Goal: Find specific page/section: Find specific page/section

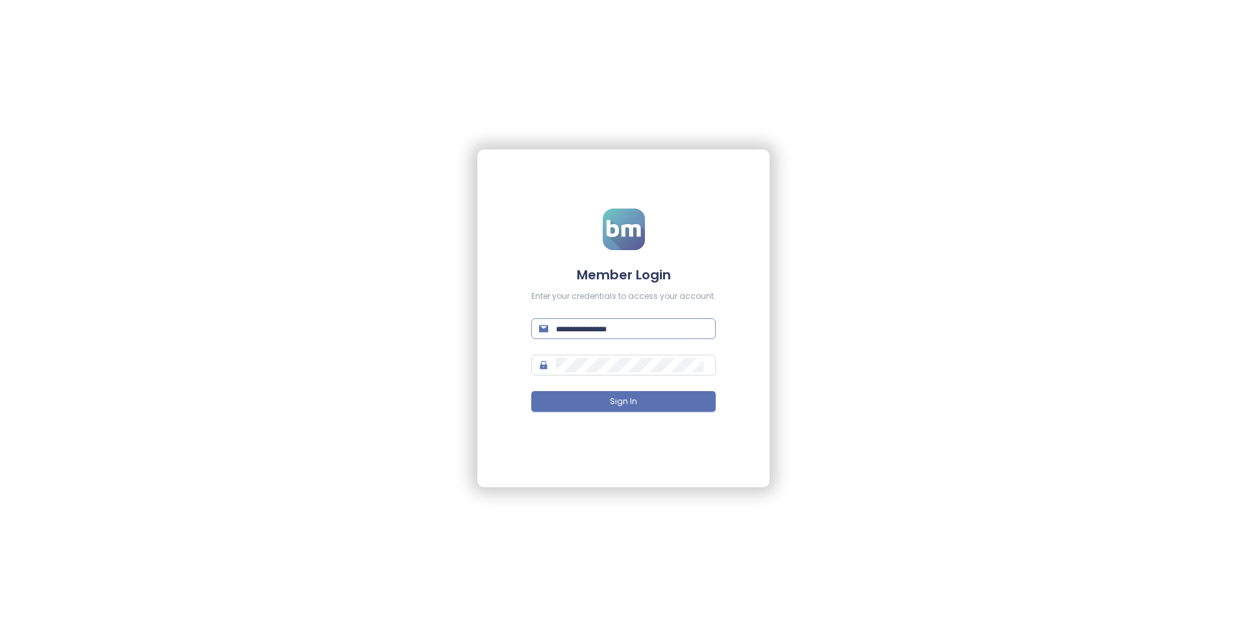
click at [623, 336] on span at bounding box center [623, 328] width 184 height 21
click at [621, 329] on input "text" at bounding box center [632, 329] width 152 height 14
paste input "**********"
type input "**********"
click at [615, 355] on span at bounding box center [623, 365] width 184 height 21
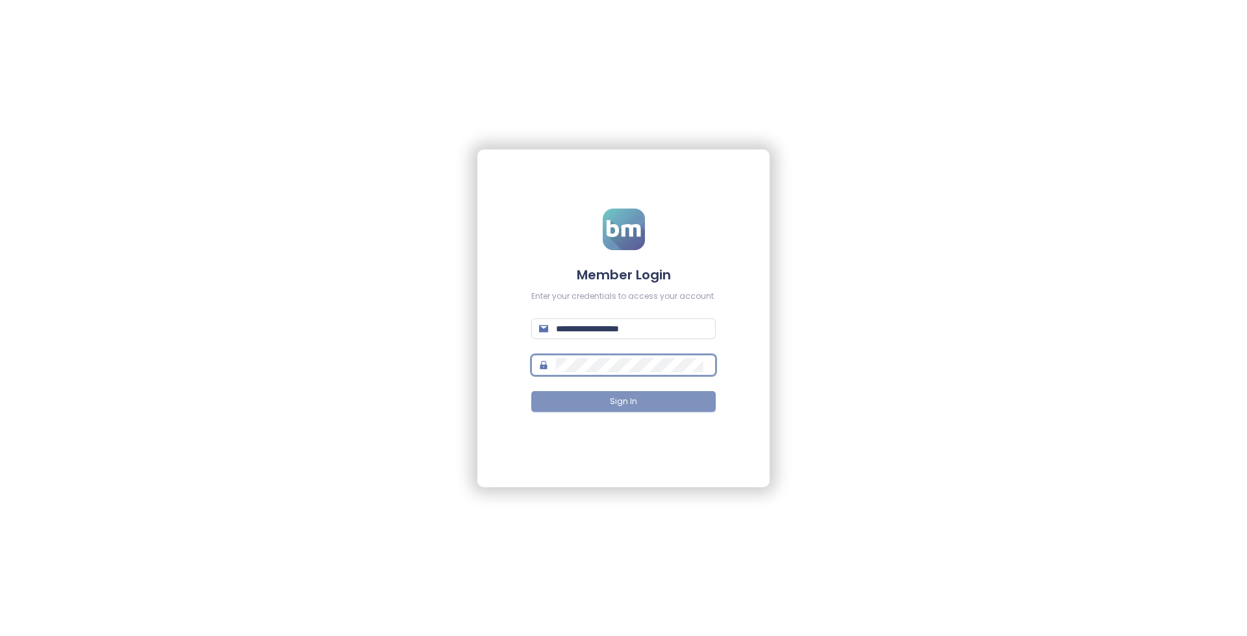
click at [635, 405] on span "Sign In" at bounding box center [623, 402] width 27 height 12
click at [612, 326] on input "text" at bounding box center [632, 329] width 152 height 14
click at [596, 324] on input "text" at bounding box center [632, 329] width 152 height 14
paste input "**********"
type input "**********"
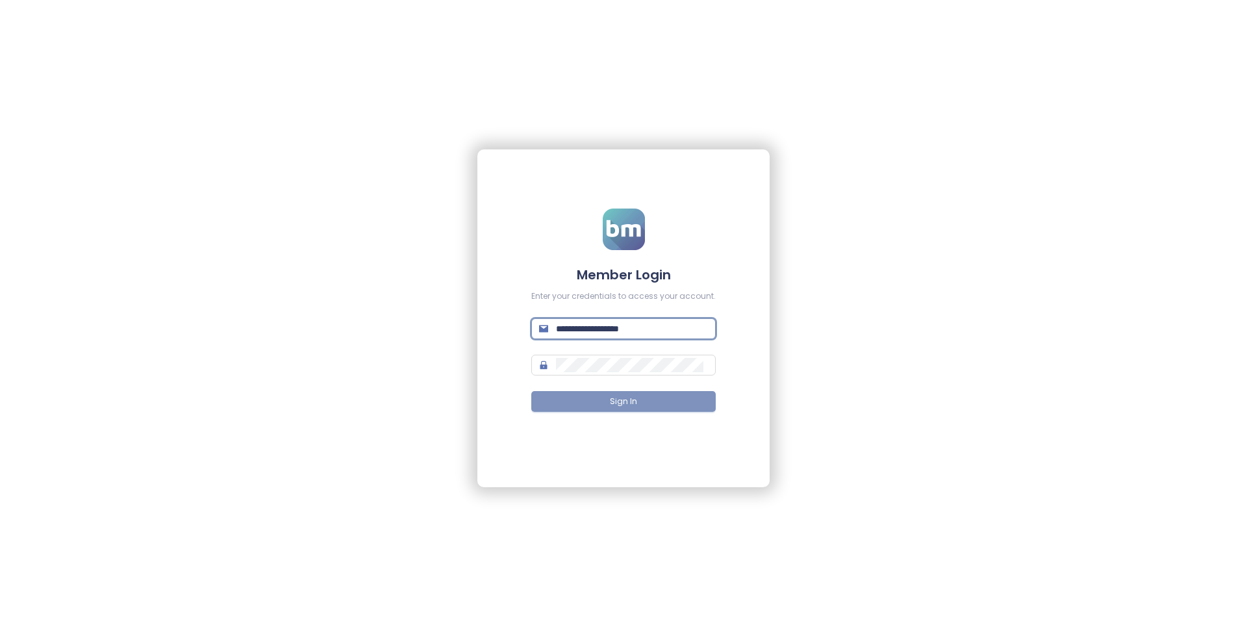
click at [615, 396] on span "Sign In" at bounding box center [623, 402] width 27 height 12
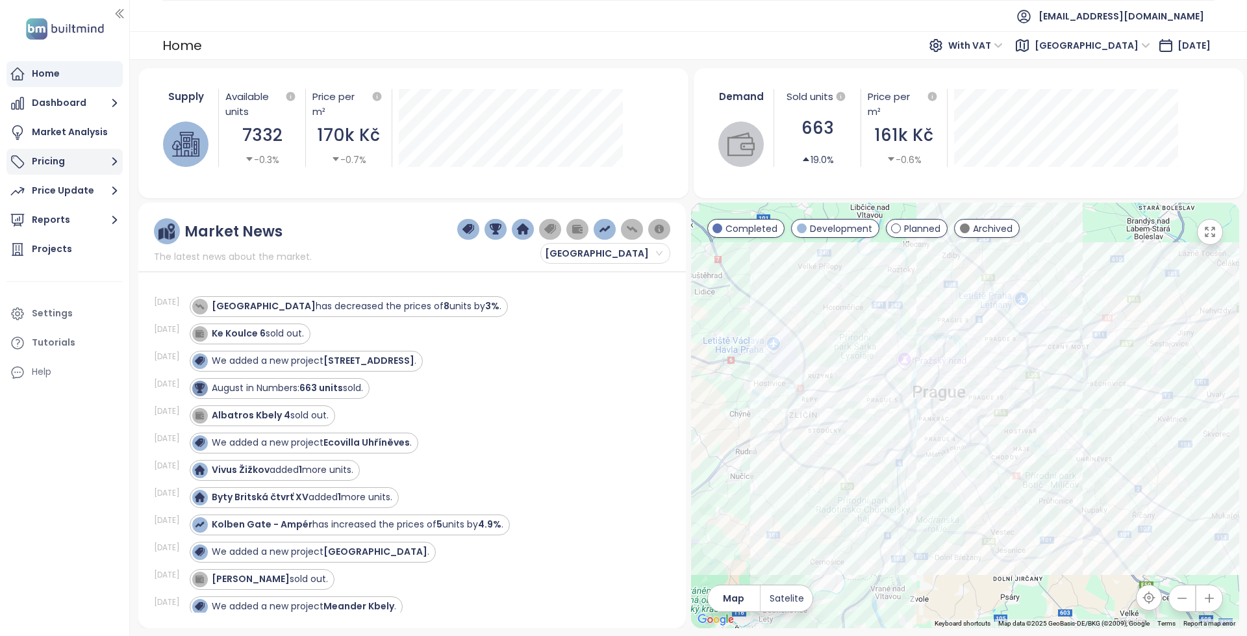
click at [113, 160] on icon "button" at bounding box center [115, 161] width 16 height 16
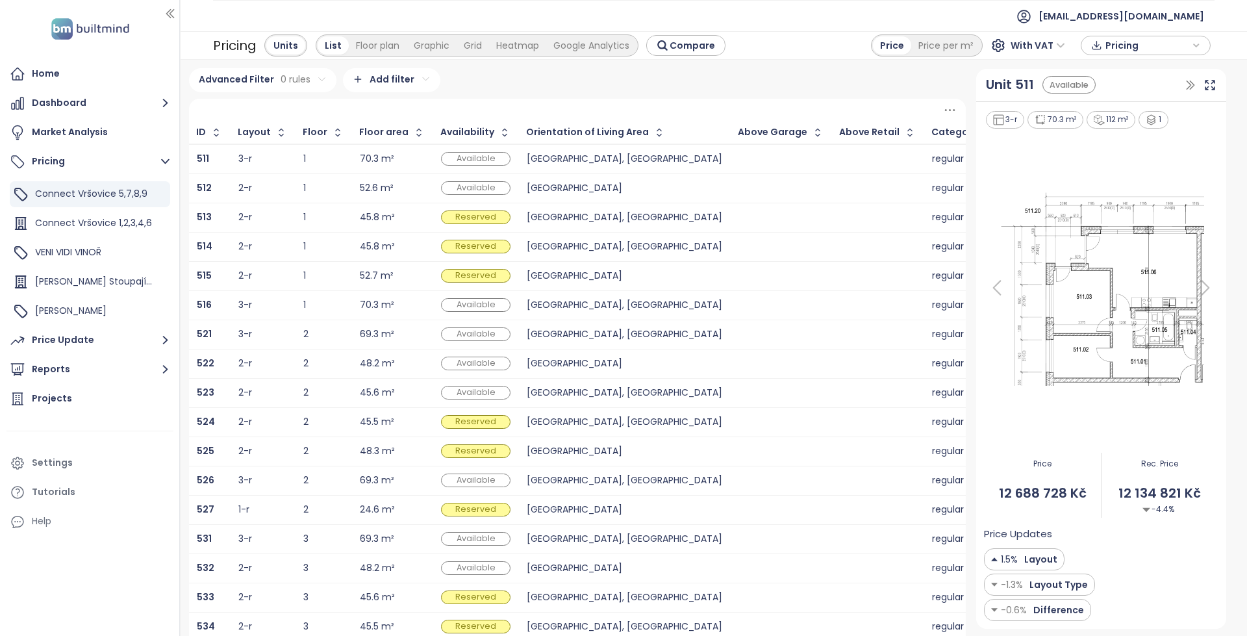
drag, startPoint x: 129, startPoint y: 223, endPoint x: 181, endPoint y: 230, distance: 51.8
click at [181, 230] on div at bounding box center [179, 318] width 6 height 636
drag, startPoint x: 112, startPoint y: 225, endPoint x: 184, endPoint y: 193, distance: 78.2
click at [112, 226] on span "Connect Vršovice 1,2,3,4,6" at bounding box center [93, 222] width 117 height 13
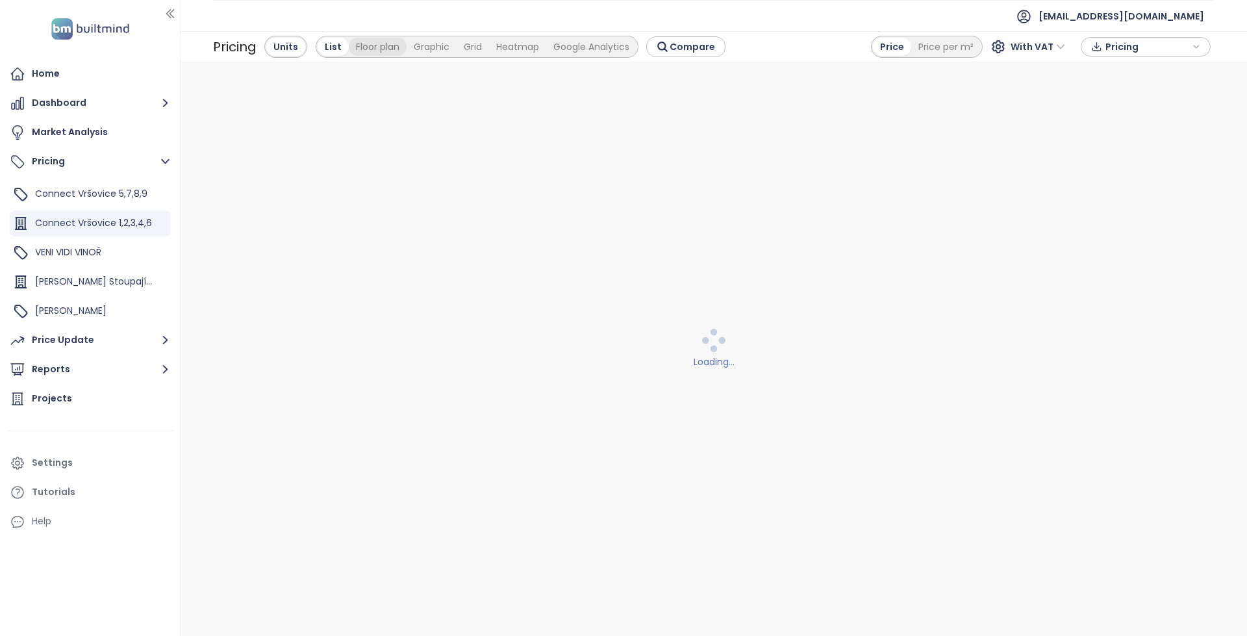
click at [381, 47] on div "Floor plan" at bounding box center [378, 47] width 58 height 18
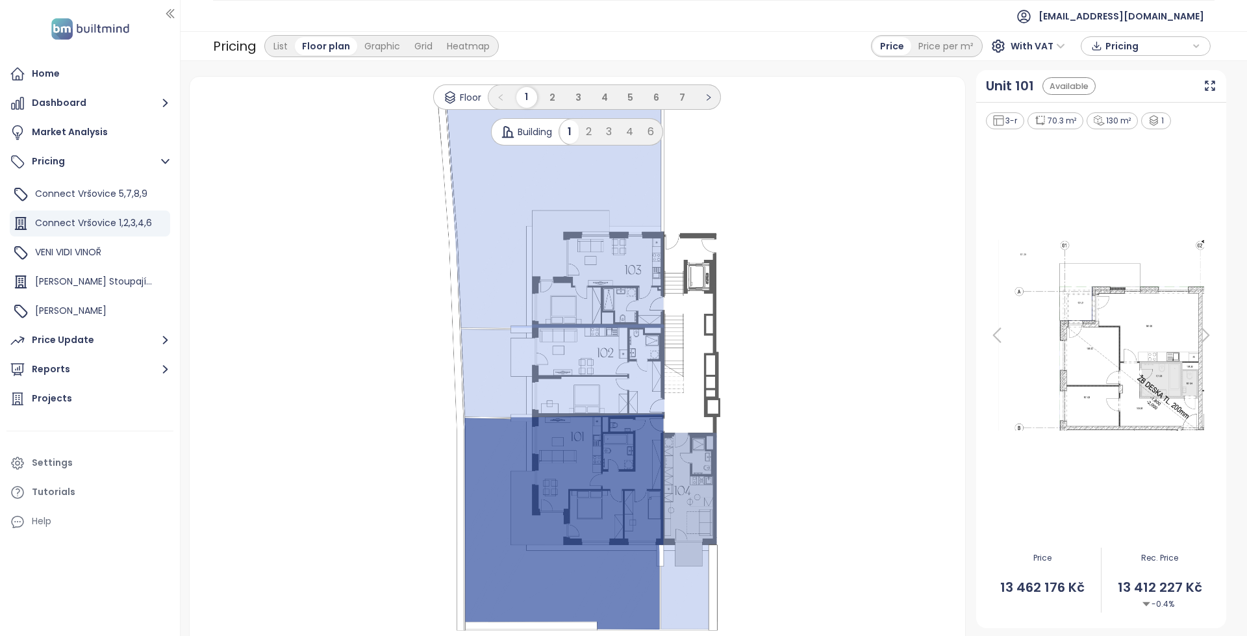
click at [614, 325] on icon at bounding box center [554, 214] width 217 height 227
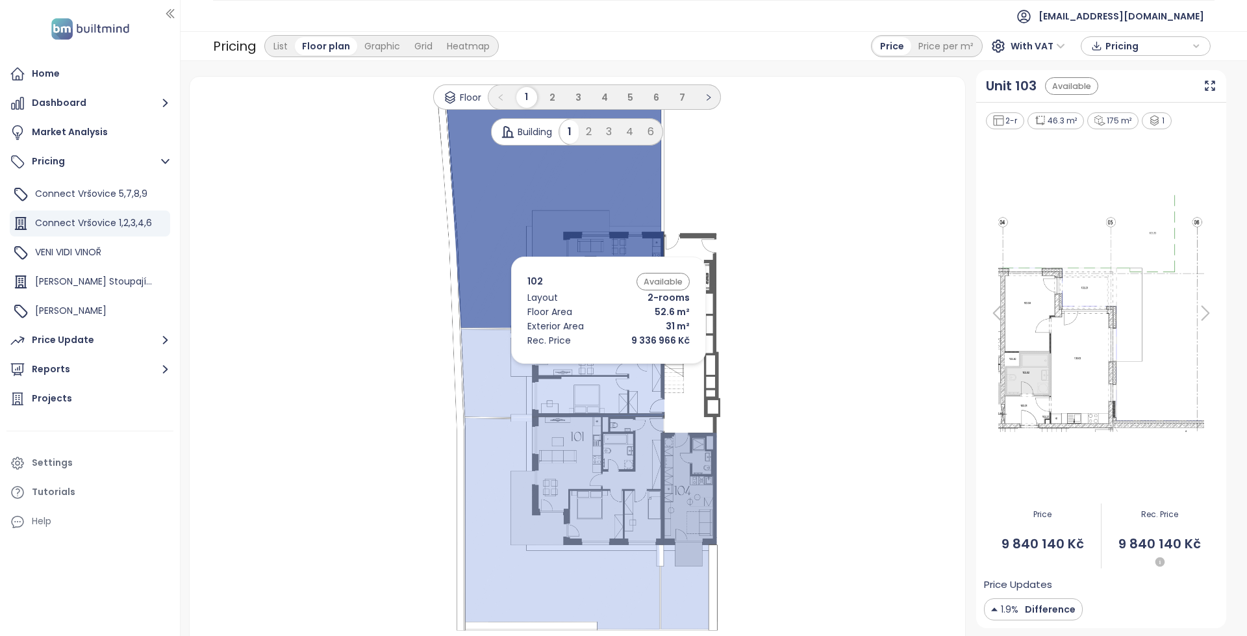
click at [586, 366] on icon at bounding box center [562, 370] width 203 height 93
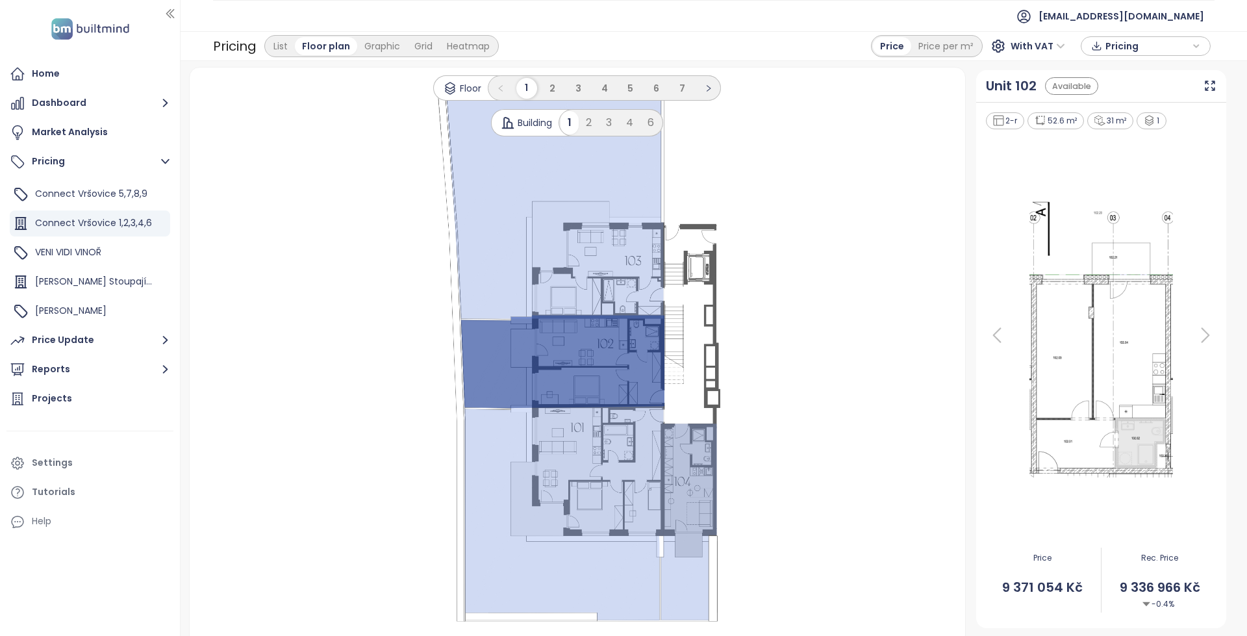
scroll to position [19, 0]
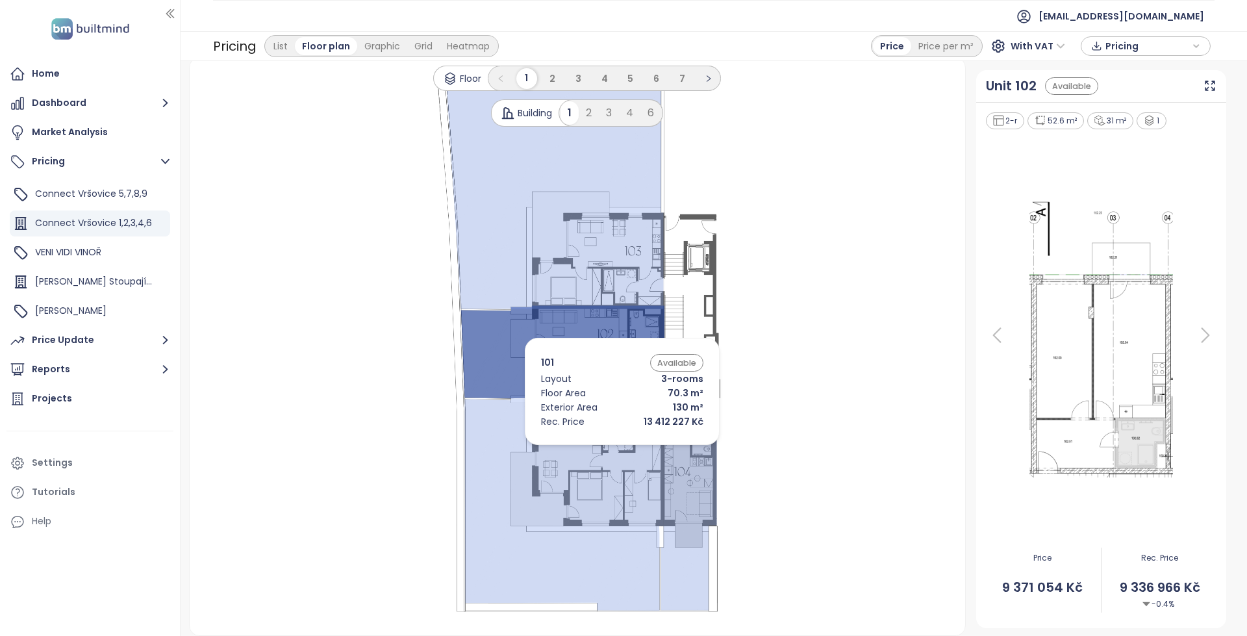
click at [594, 451] on icon at bounding box center [563, 503] width 199 height 215
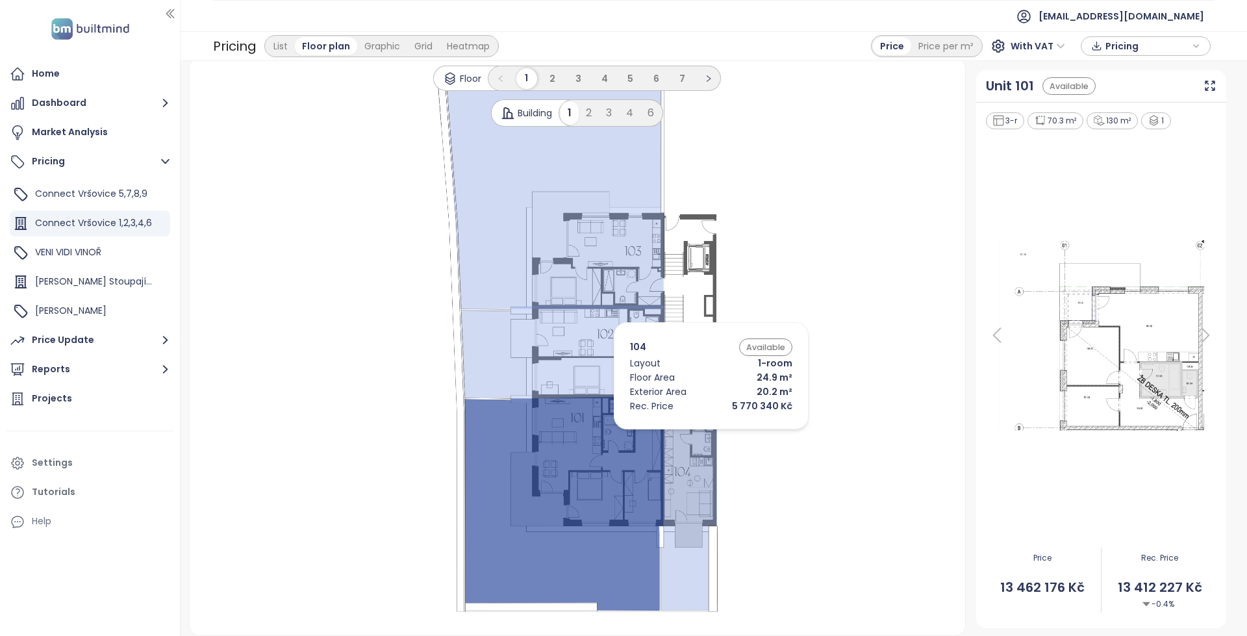
click at [688, 433] on icon at bounding box center [689, 512] width 56 height 196
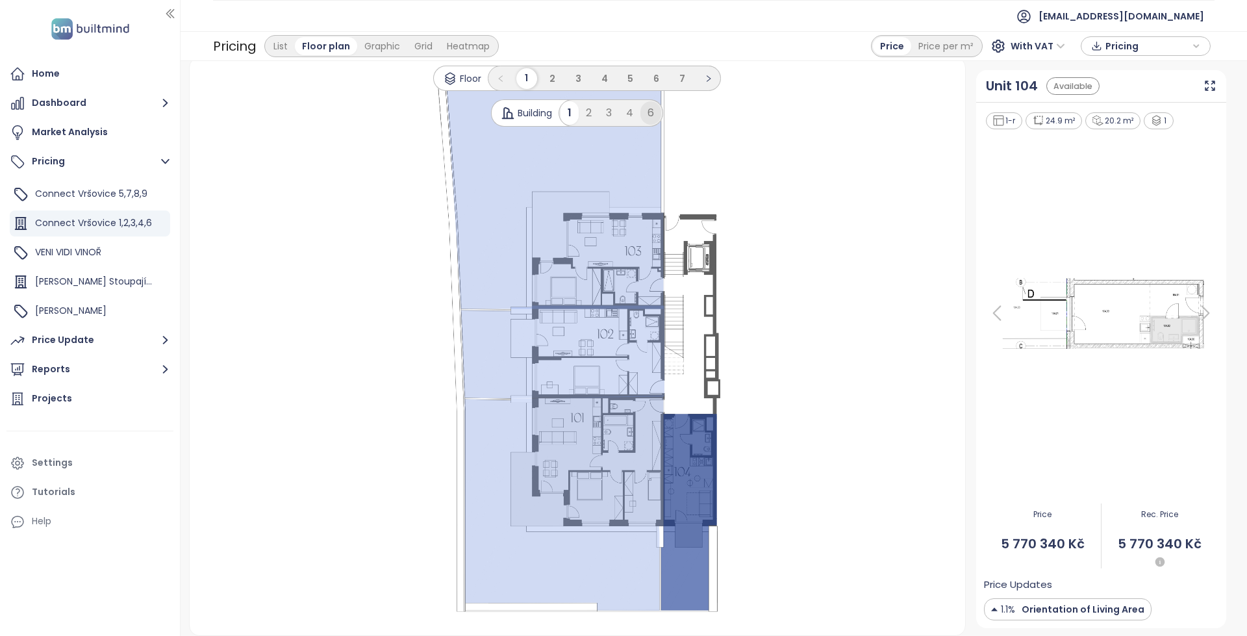
click at [640, 117] on div "6" at bounding box center [650, 112] width 21 height 23
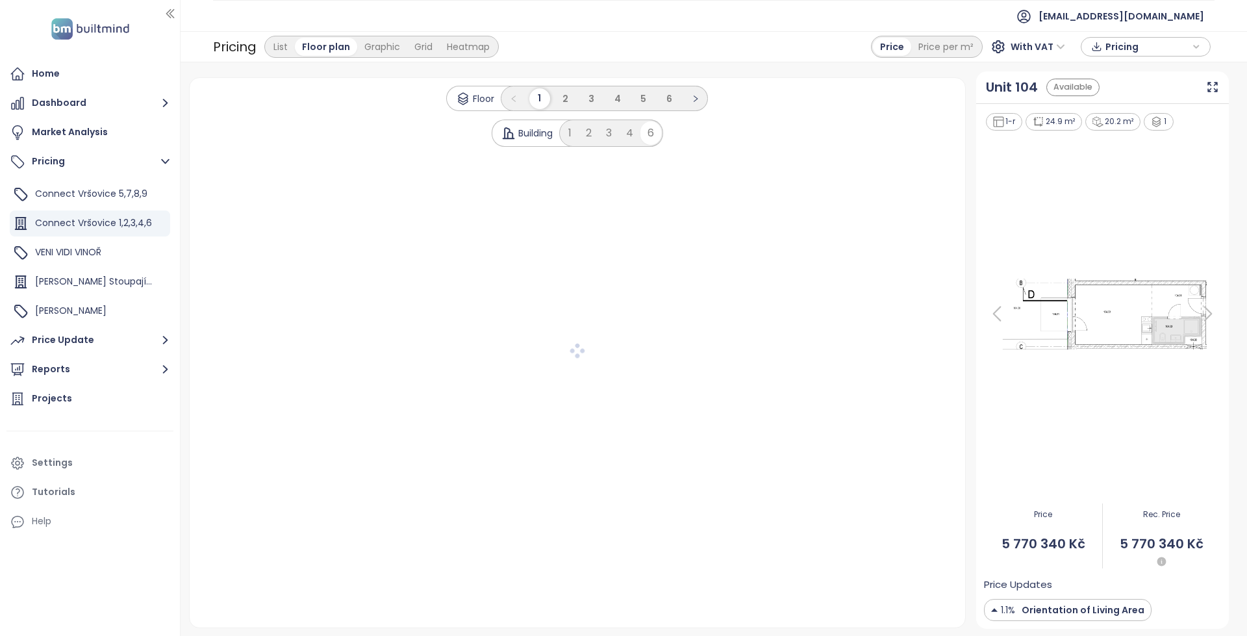
scroll to position [0, 0]
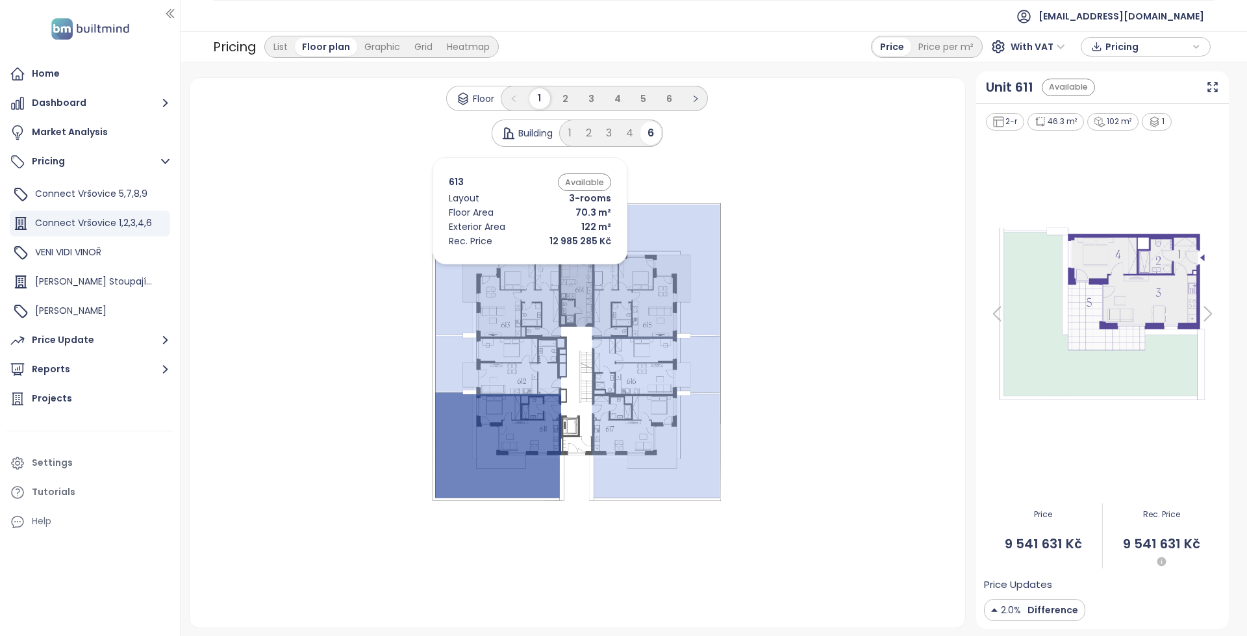
click at [503, 266] on icon at bounding box center [498, 271] width 126 height 133
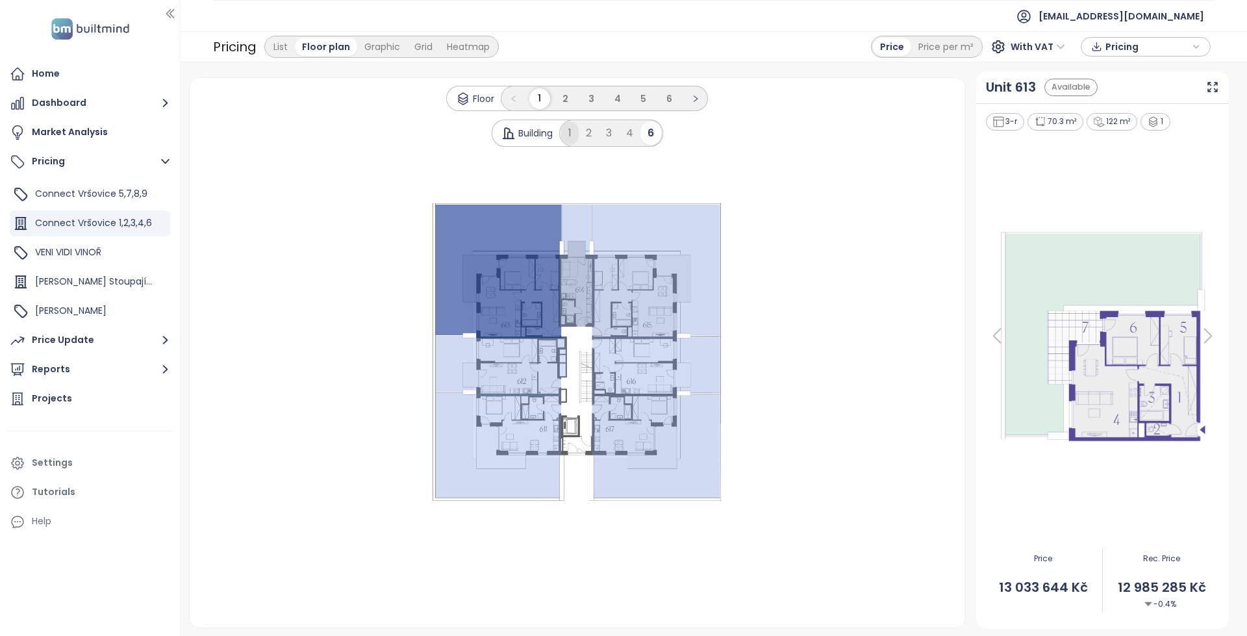
click at [570, 132] on div "1" at bounding box center [570, 132] width 18 height 23
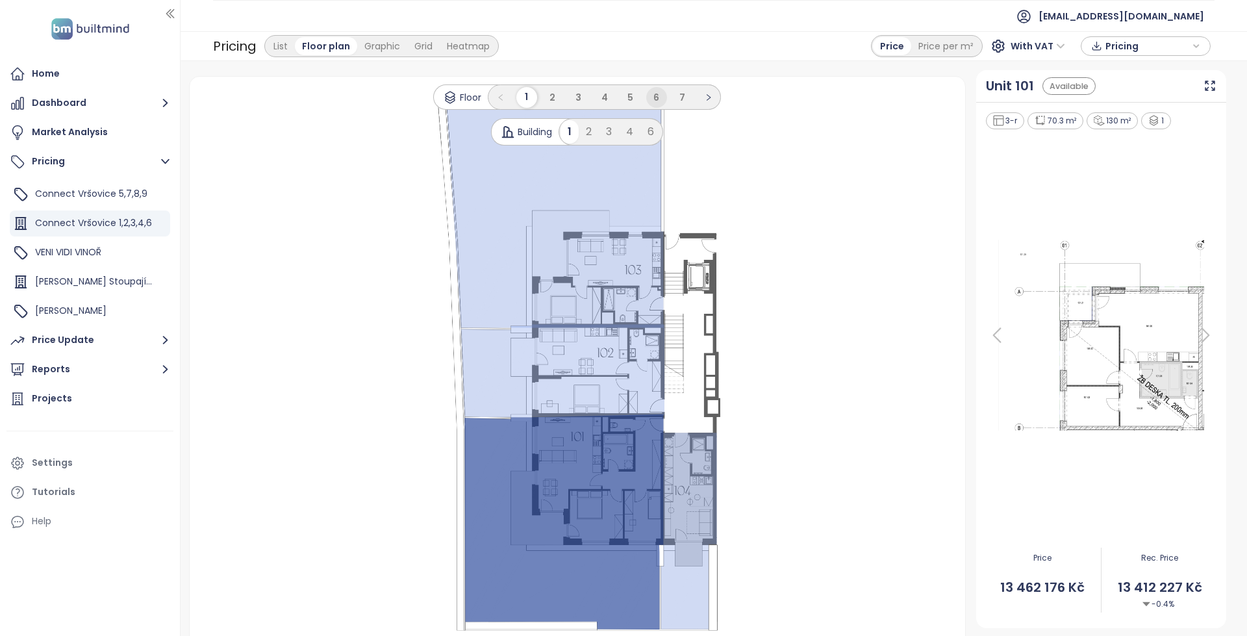
click at [646, 98] on li "6" at bounding box center [656, 97] width 21 height 21
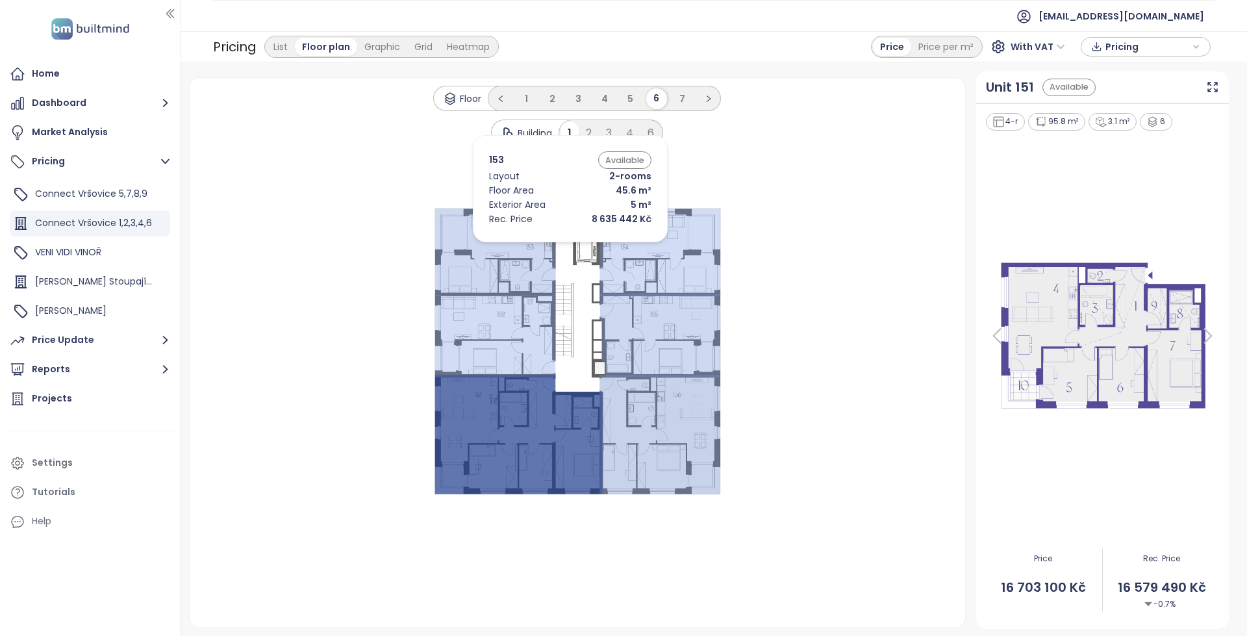
click at [511, 248] on icon at bounding box center [495, 252] width 121 height 87
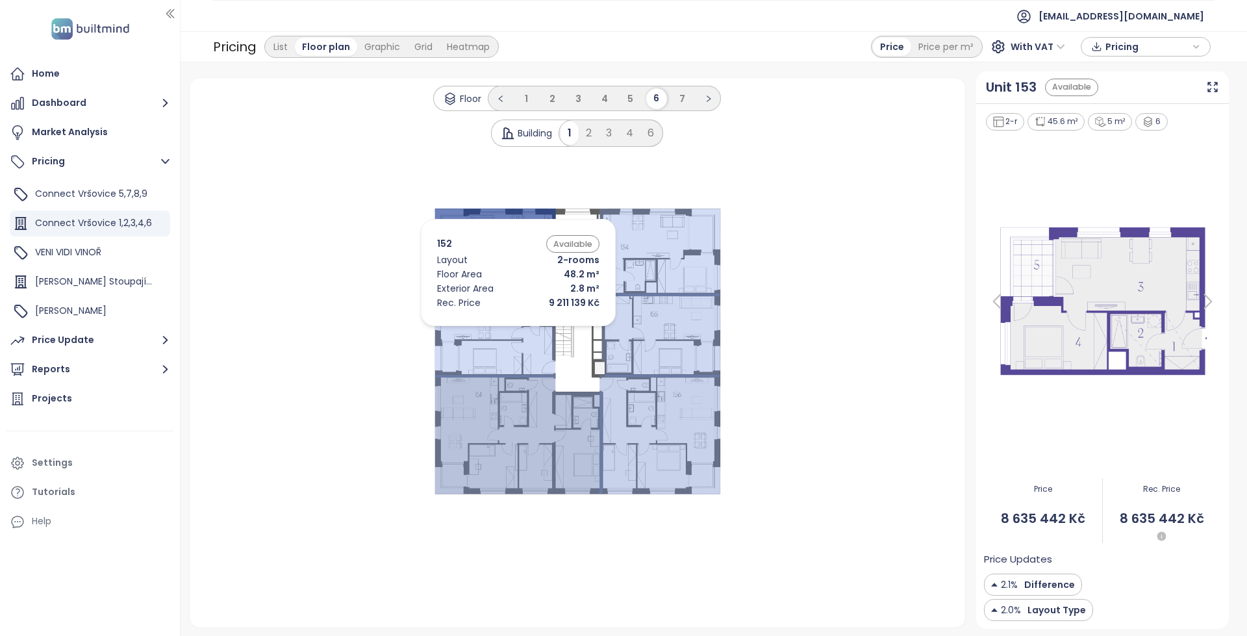
click at [499, 329] on icon at bounding box center [495, 336] width 121 height 82
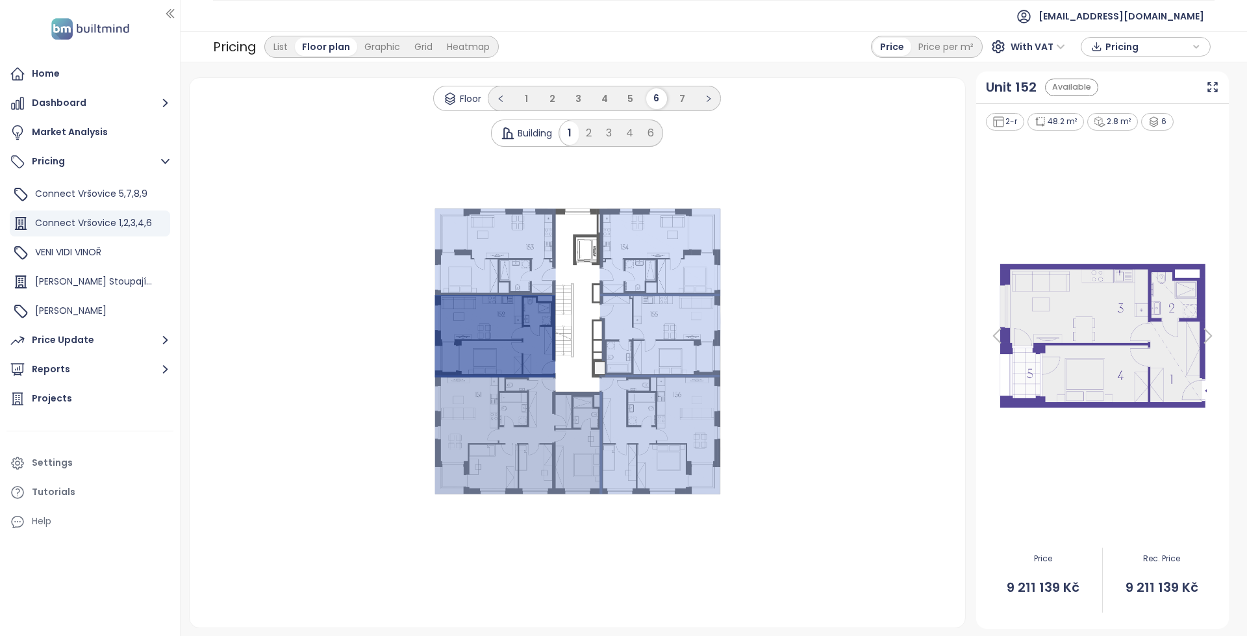
click at [515, 101] on ul "1 2 3 4 5 6 7" at bounding box center [604, 98] width 233 height 25
click at [521, 96] on li "1" at bounding box center [526, 98] width 21 height 21
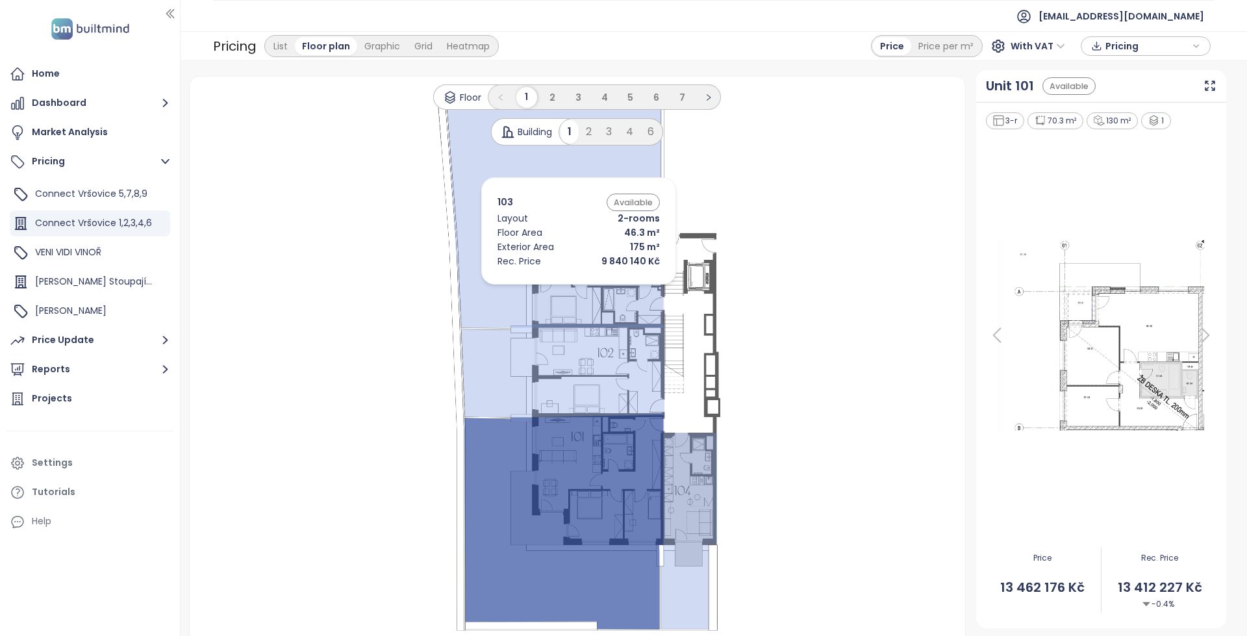
click at [555, 207] on icon at bounding box center [554, 214] width 217 height 227
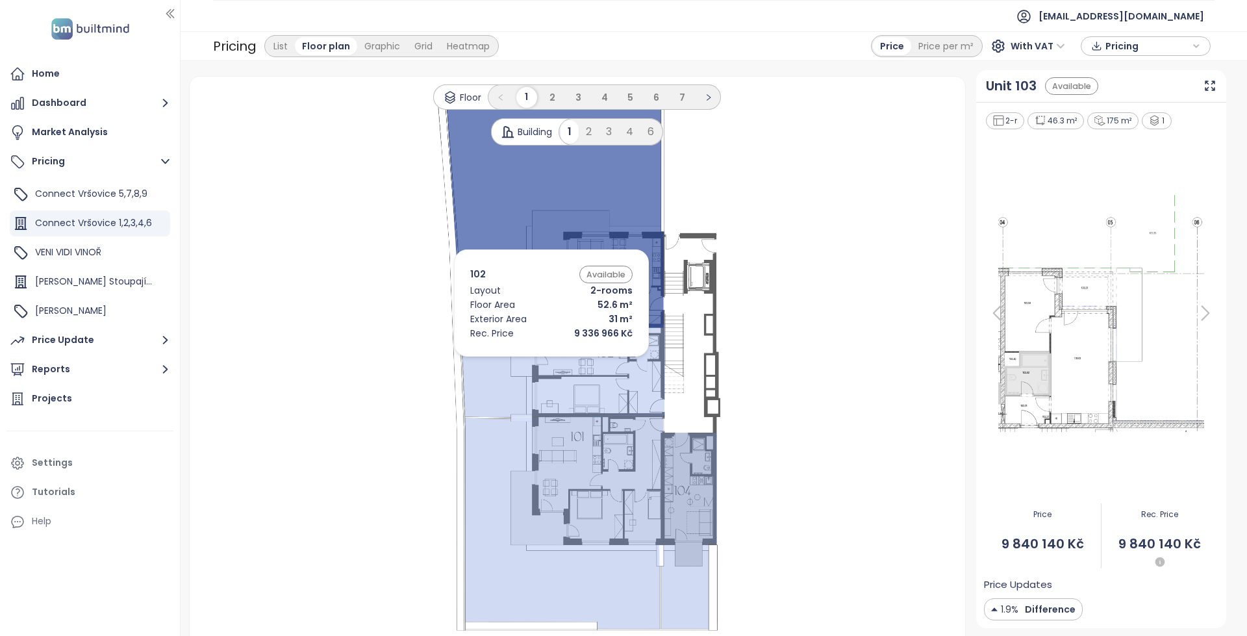
click at [528, 360] on icon at bounding box center [562, 370] width 203 height 93
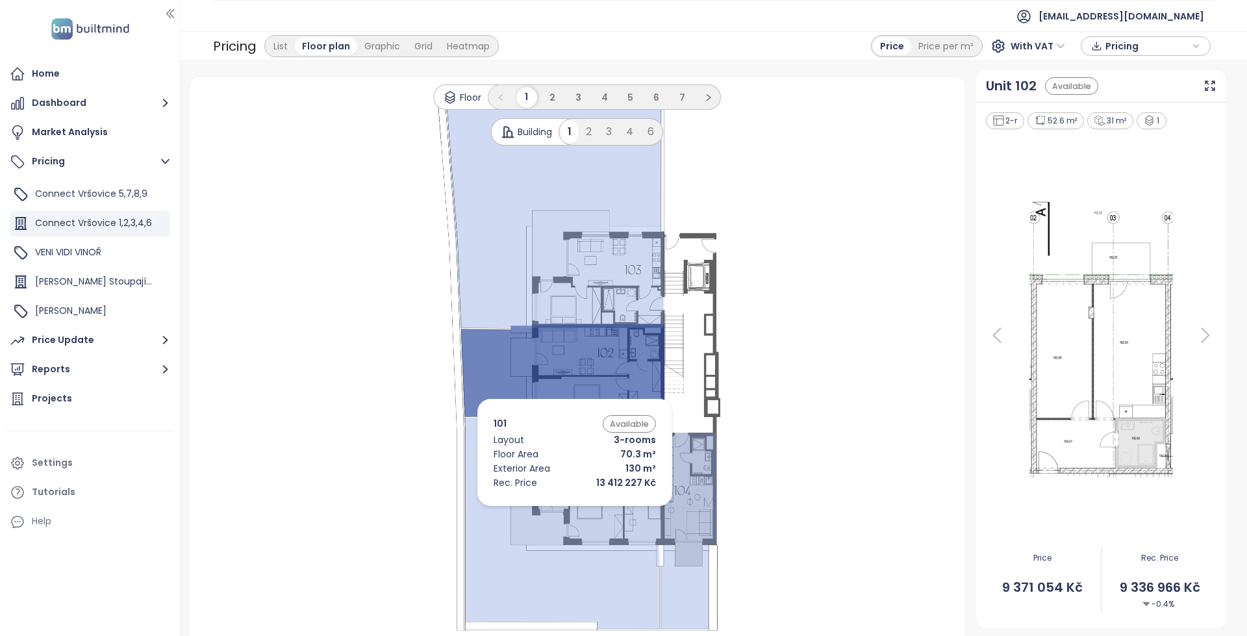
click at [548, 520] on icon at bounding box center [563, 521] width 199 height 215
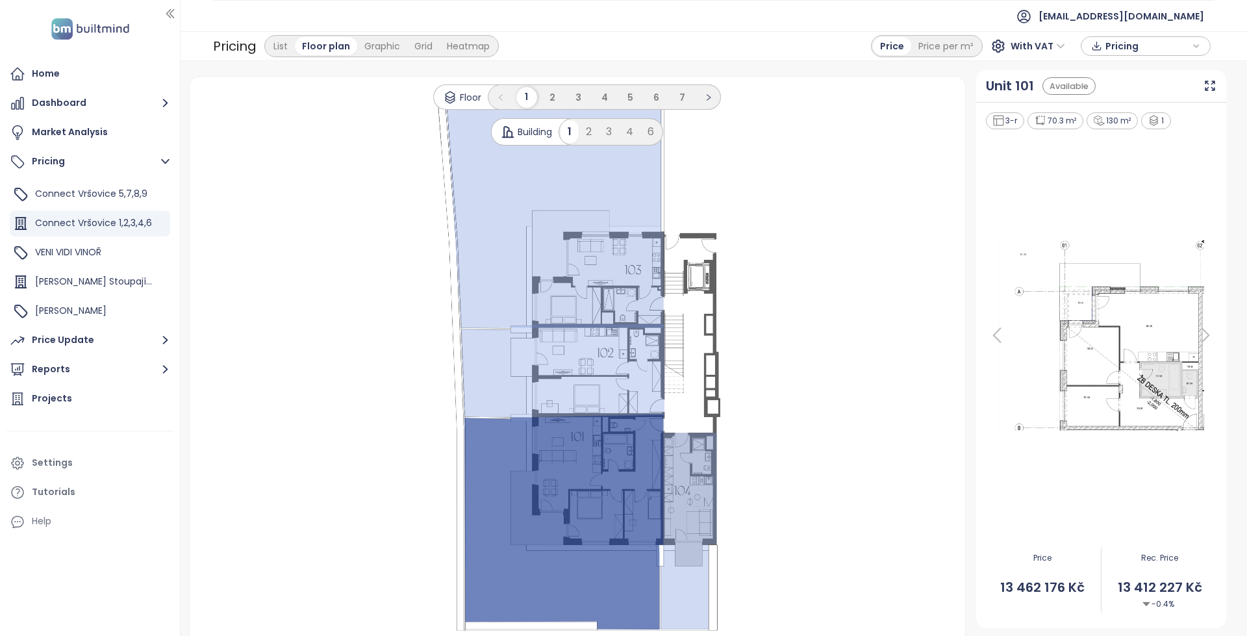
click at [740, 342] on div ".s0 { opacity: .5;fill: #3853a5 }" at bounding box center [577, 365] width 745 height 546
click at [704, 355] on 1 at bounding box center [577, 365] width 292 height 546
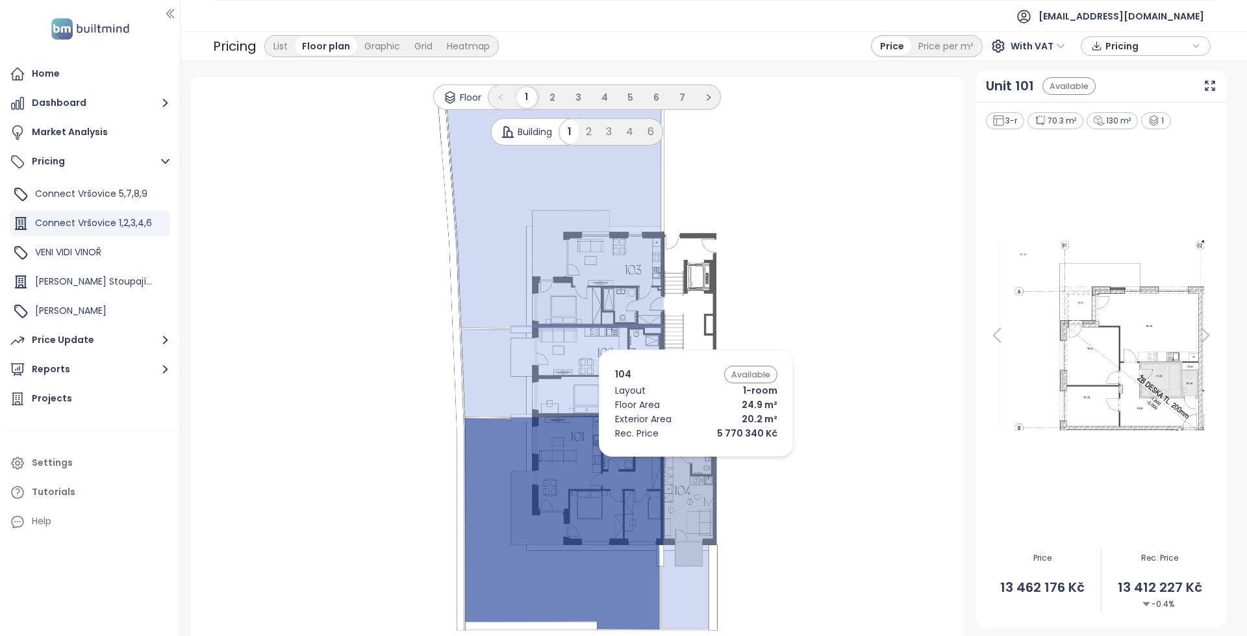
click at [673, 460] on icon at bounding box center [689, 531] width 56 height 196
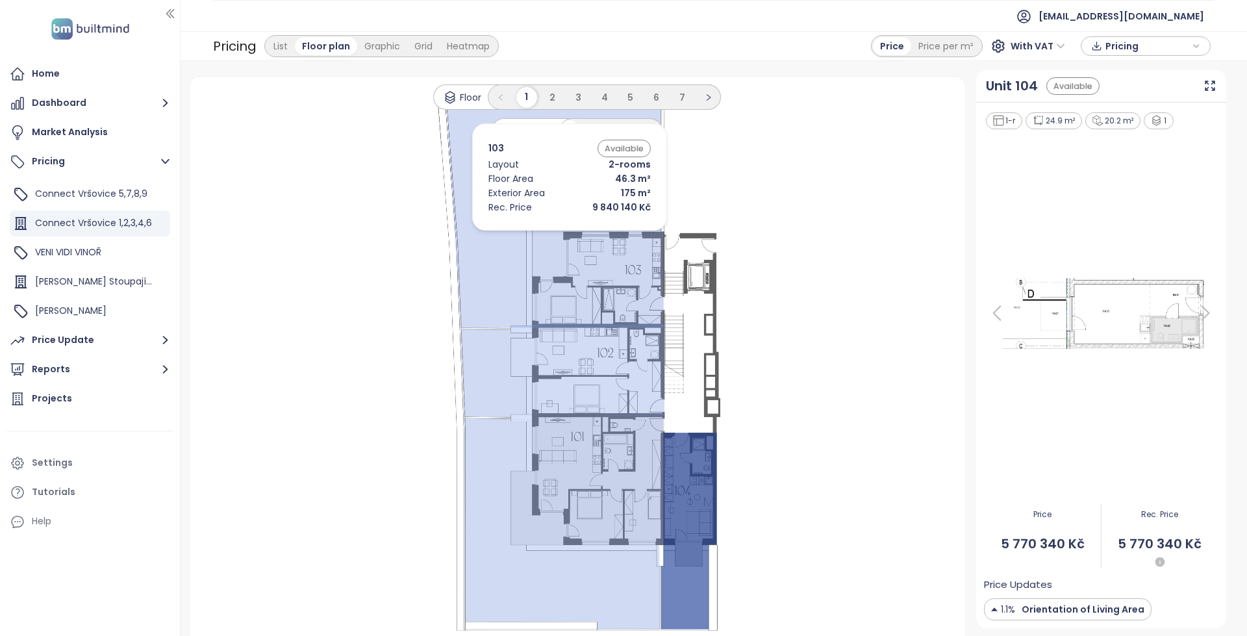
click at [546, 234] on icon at bounding box center [554, 214] width 217 height 227
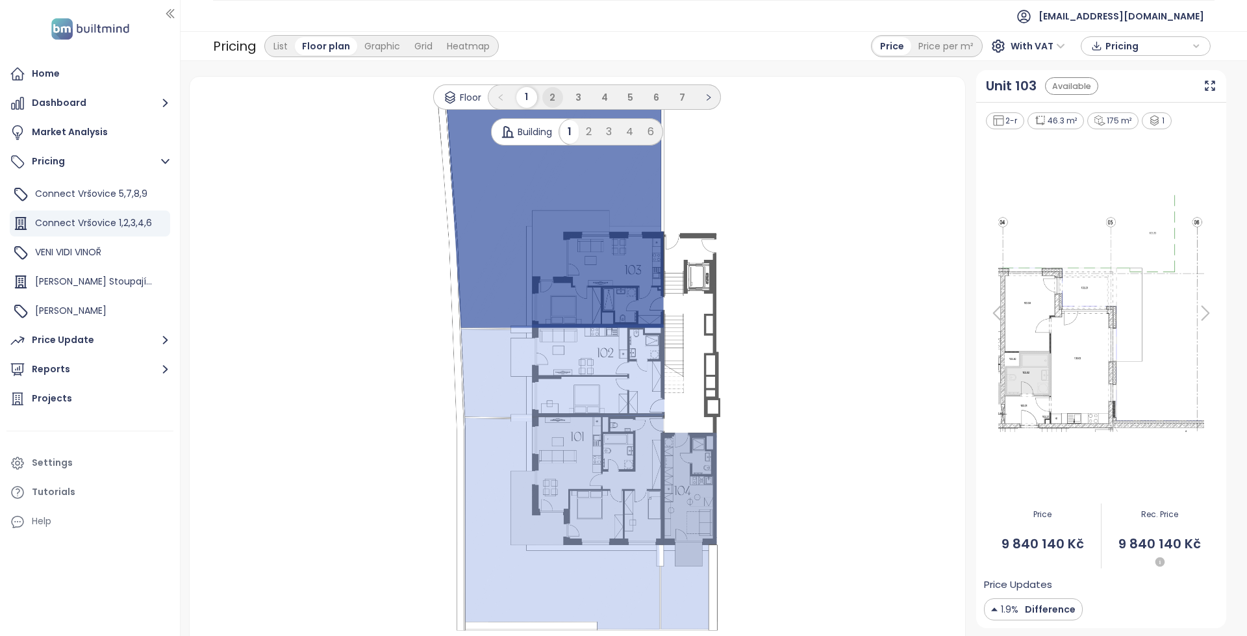
click at [543, 90] on li "2" at bounding box center [552, 97] width 21 height 21
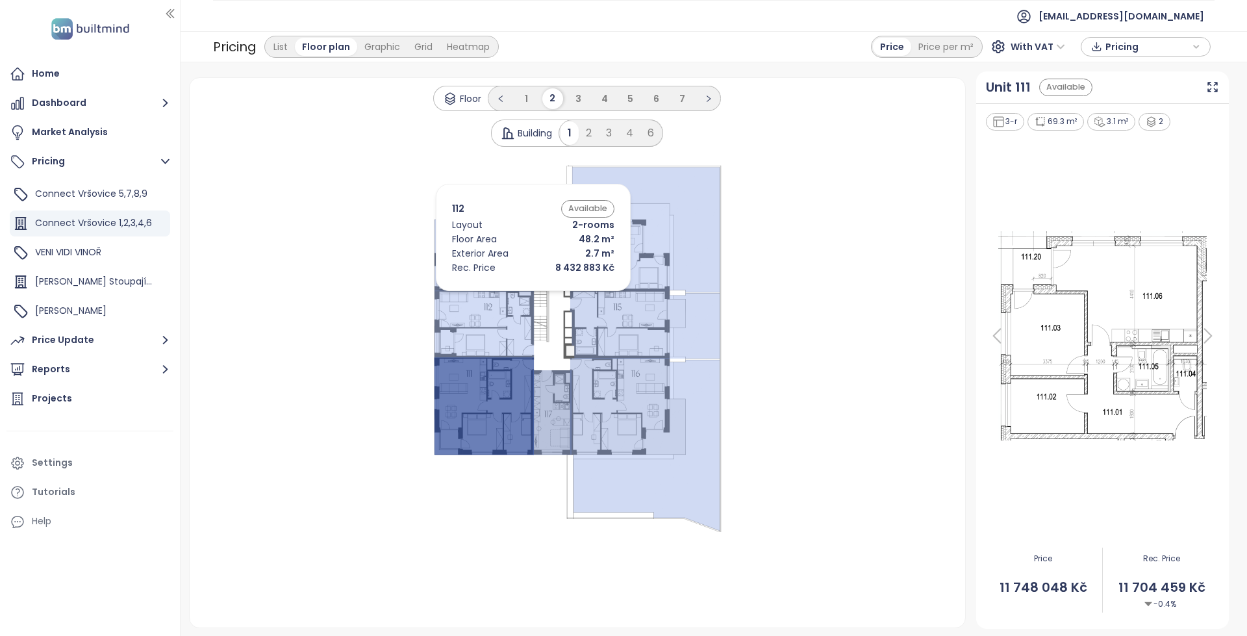
click at [514, 294] on icon at bounding box center [484, 324] width 99 height 68
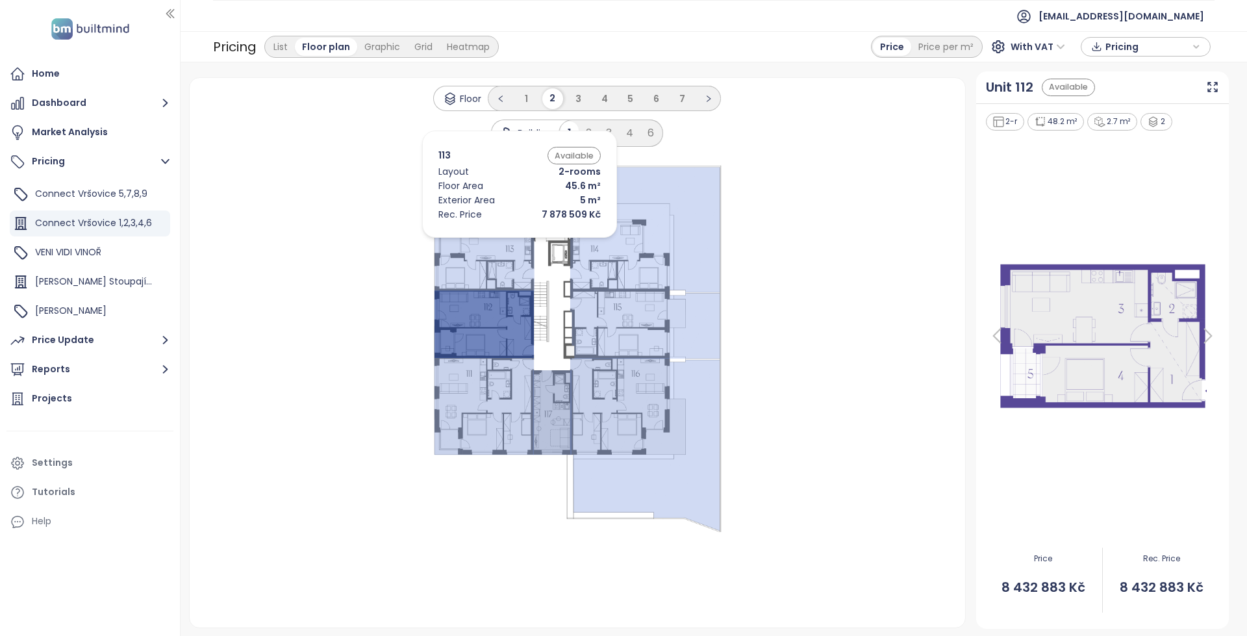
click at [500, 241] on icon at bounding box center [485, 256] width 100 height 72
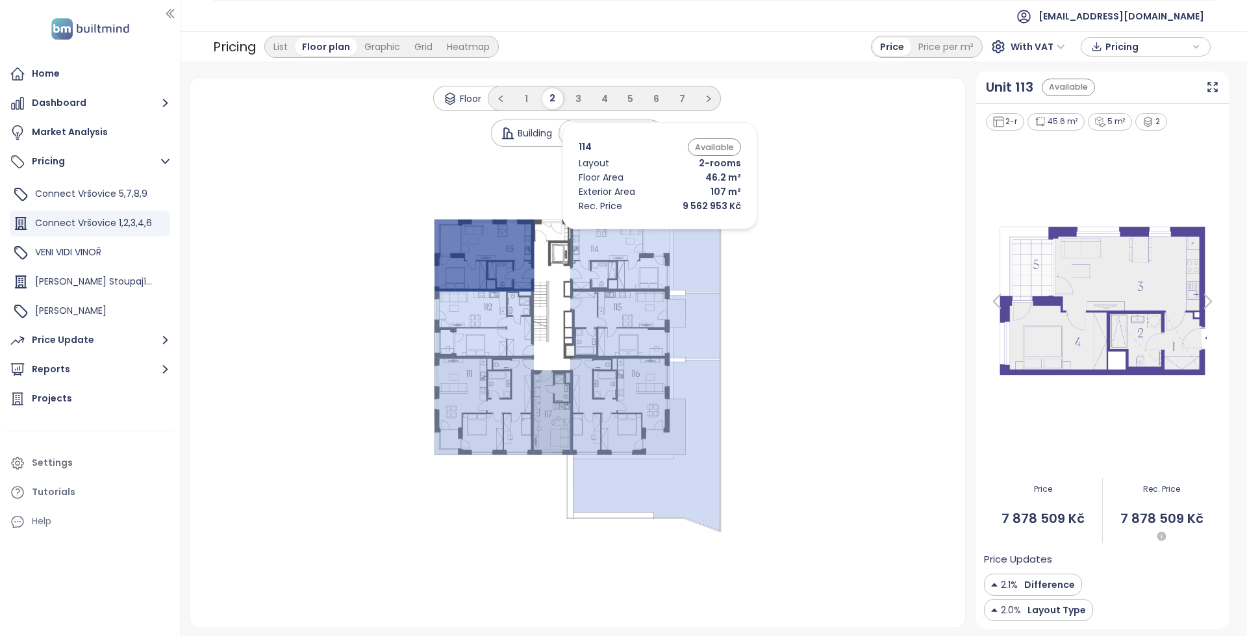
click at [640, 233] on icon at bounding box center [645, 229] width 150 height 125
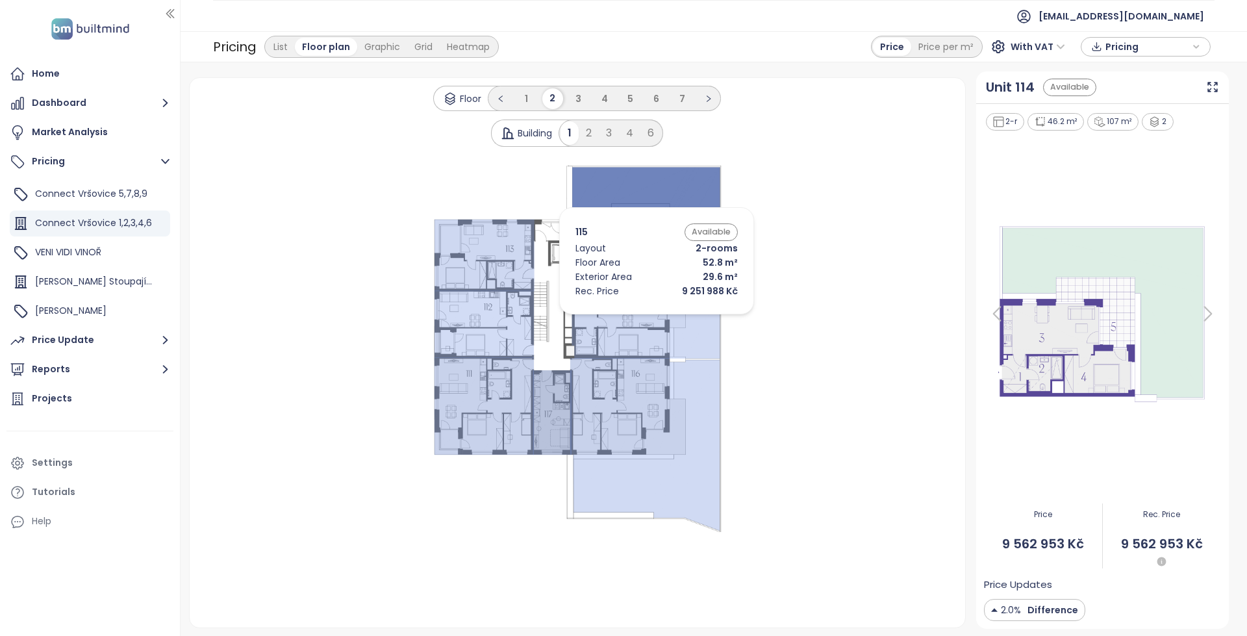
click at [637, 318] on icon at bounding box center [645, 324] width 150 height 69
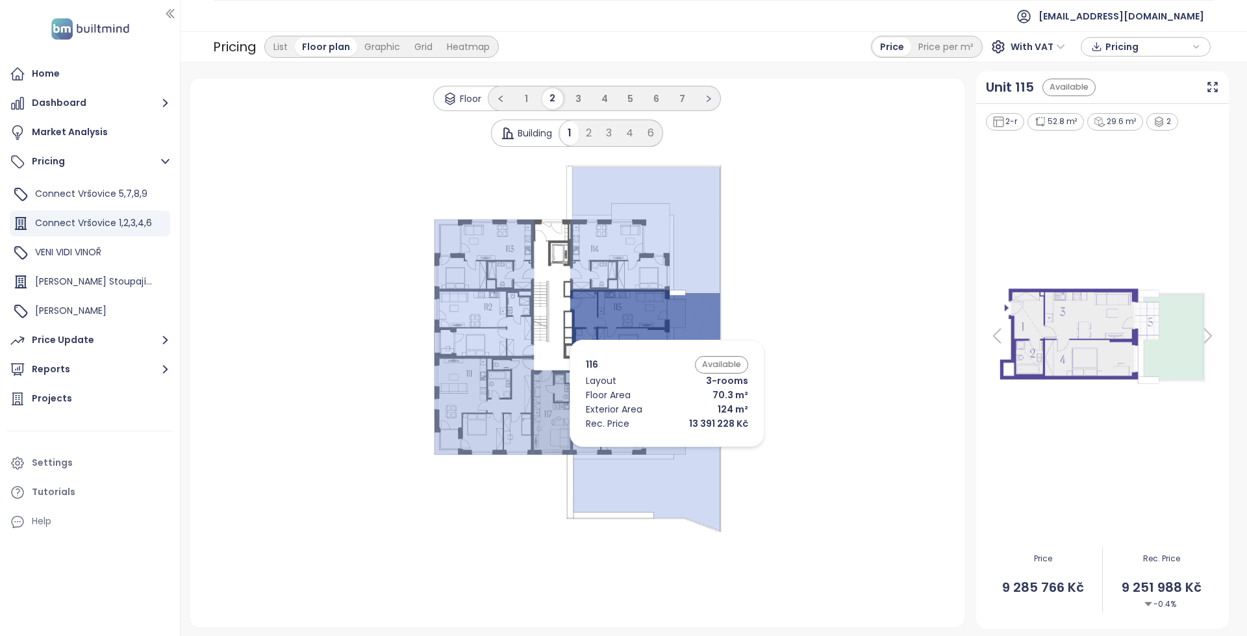
click at [648, 450] on icon at bounding box center [644, 444] width 149 height 173
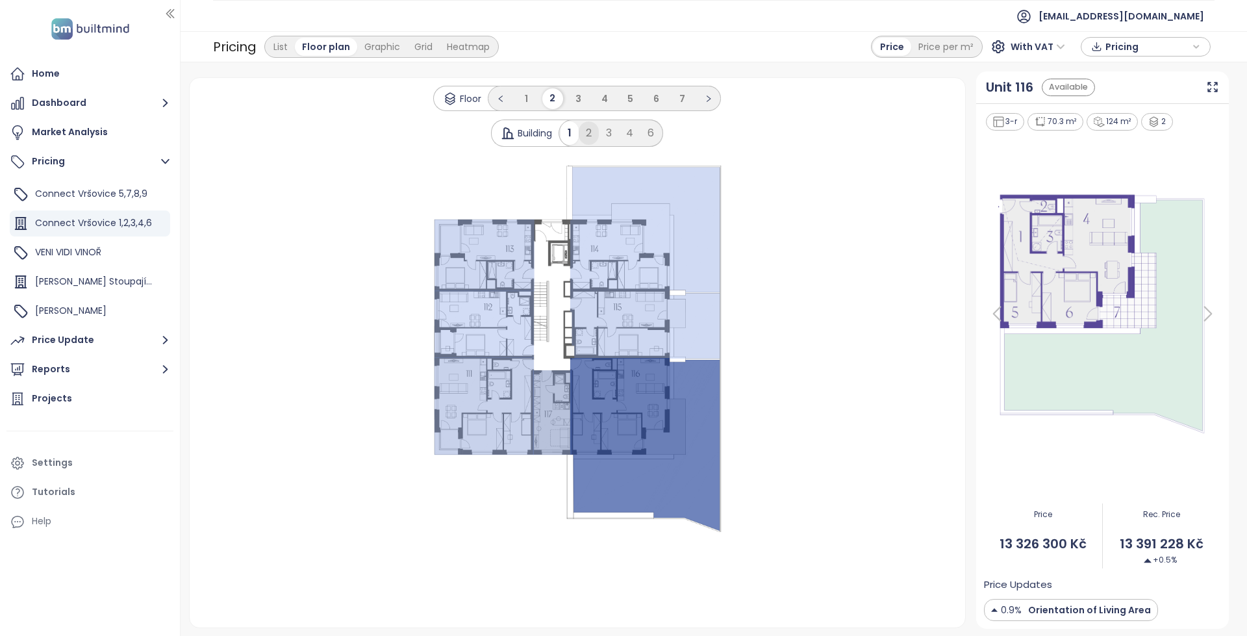
click at [596, 138] on div "2" at bounding box center [589, 132] width 20 height 23
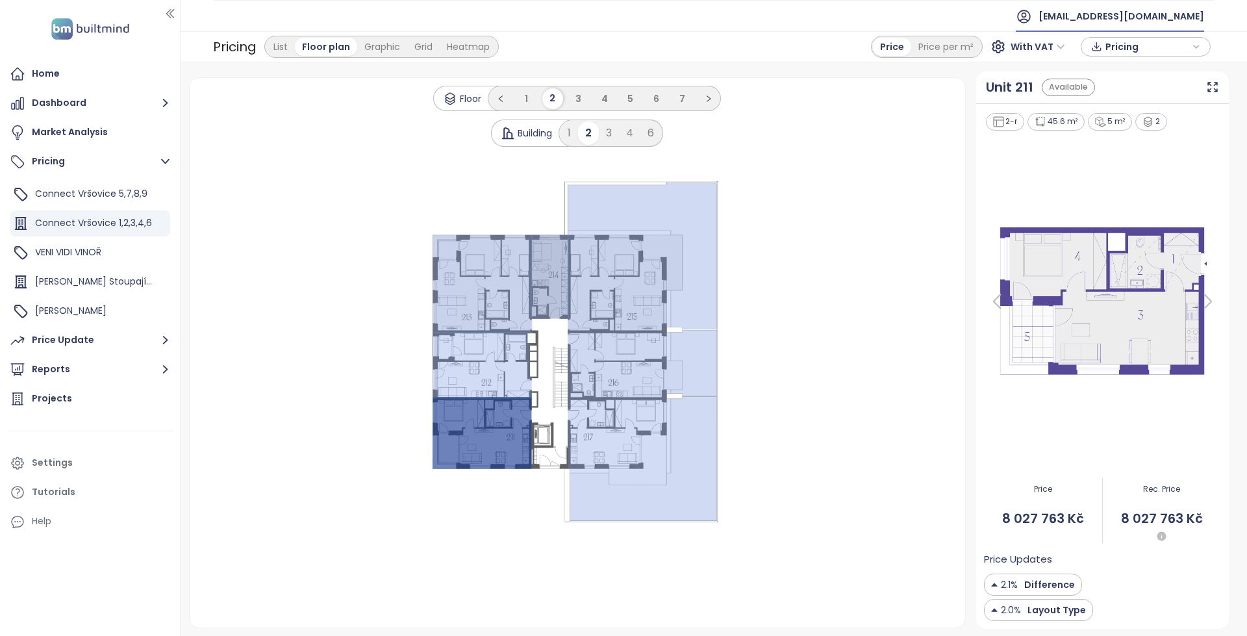
click at [1030, 13] on icon at bounding box center [1024, 16] width 12 height 12
drag, startPoint x: 896, startPoint y: 199, endPoint x: 923, endPoint y: 260, distance: 66.6
click at [896, 206] on div ".s0 { opacity: .5;fill: #3853a5 }" at bounding box center [577, 352] width 745 height 349
click at [120, 197] on span "Connect Vršovice 5,7,8,9" at bounding box center [91, 193] width 112 height 13
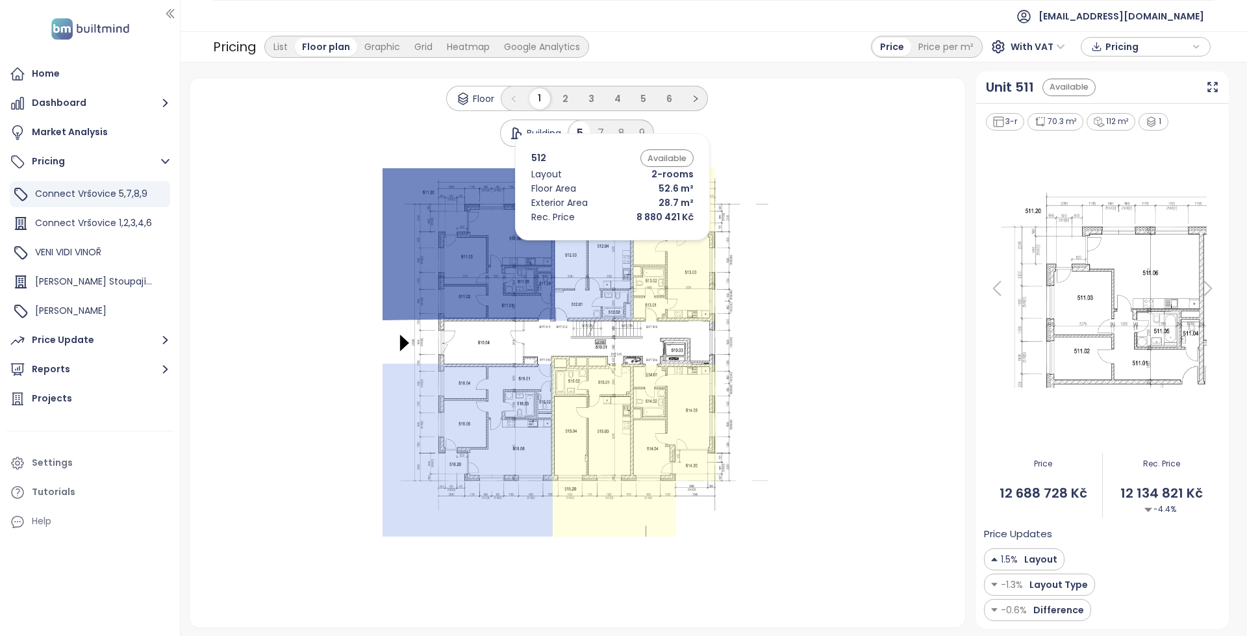
click at [593, 244] on icon at bounding box center [593, 244] width 81 height 153
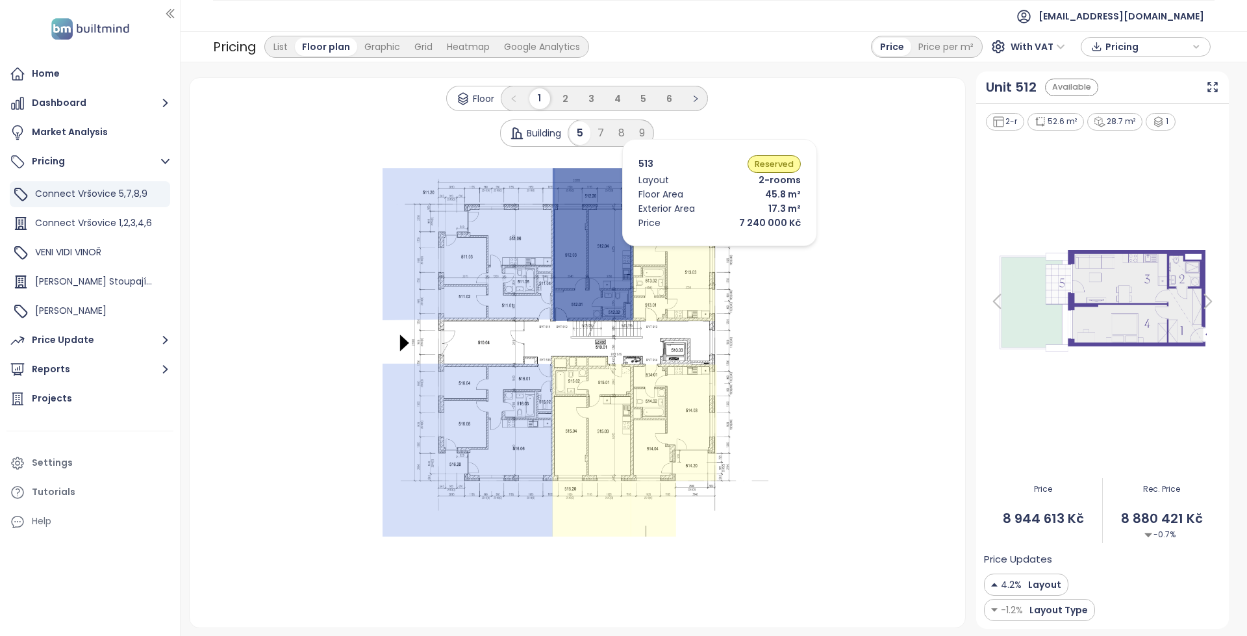
click at [700, 249] on icon at bounding box center [674, 244] width 82 height 154
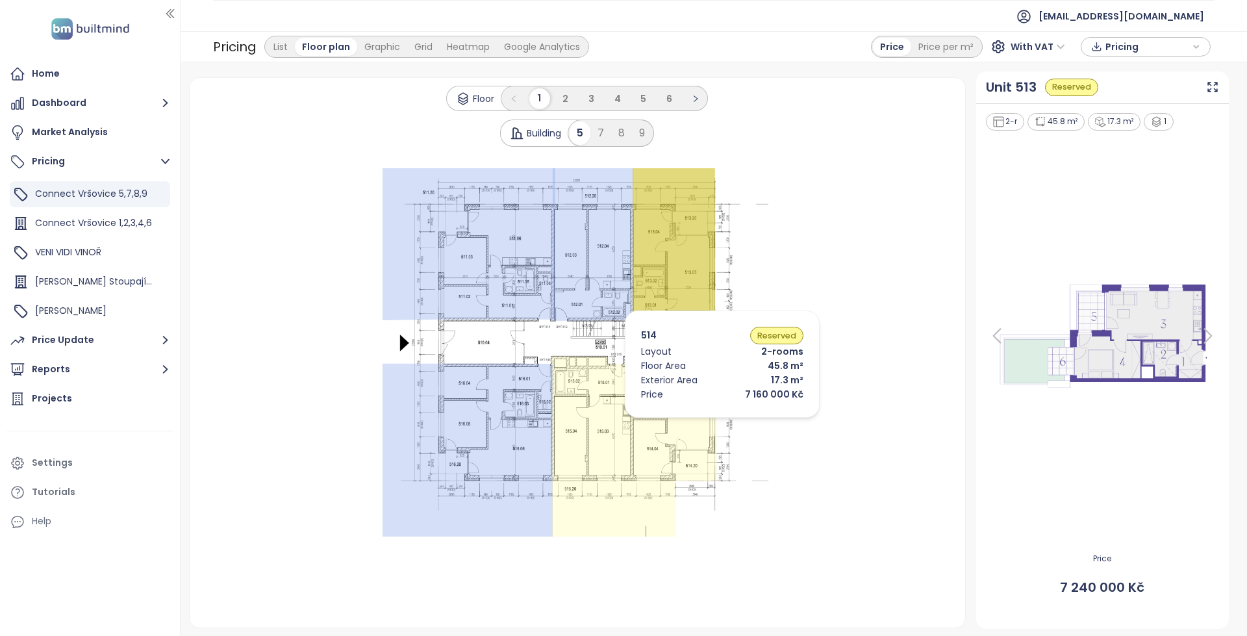
click at [703, 421] on icon at bounding box center [674, 450] width 86 height 172
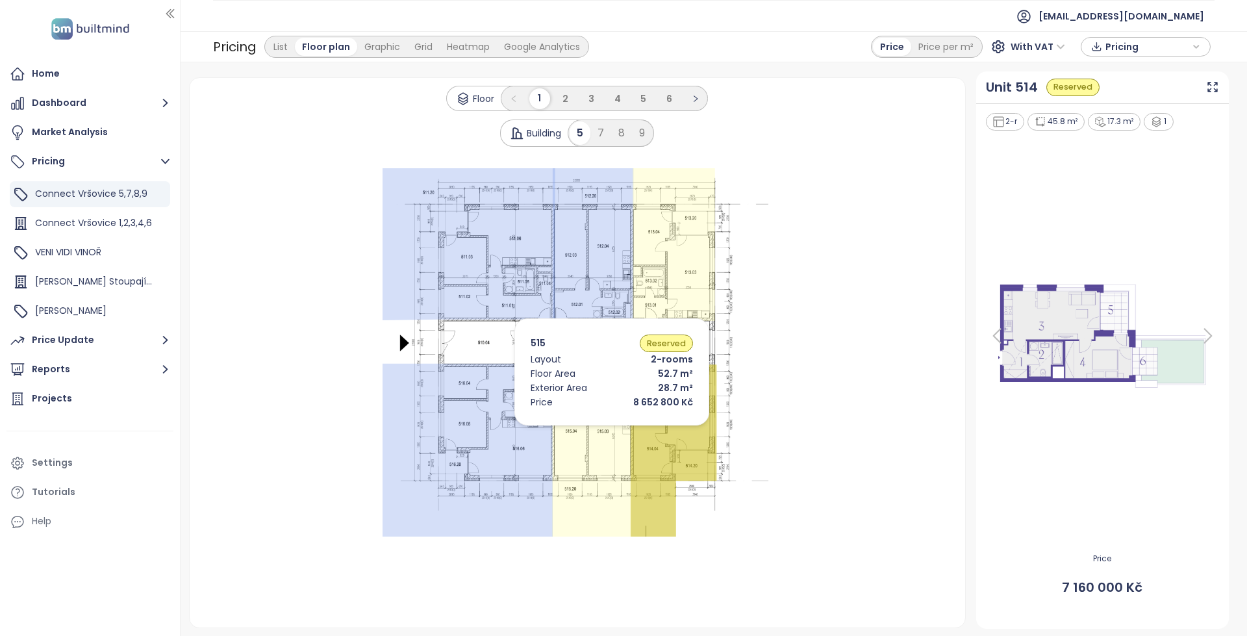
click at [579, 429] on icon at bounding box center [591, 447] width 79 height 181
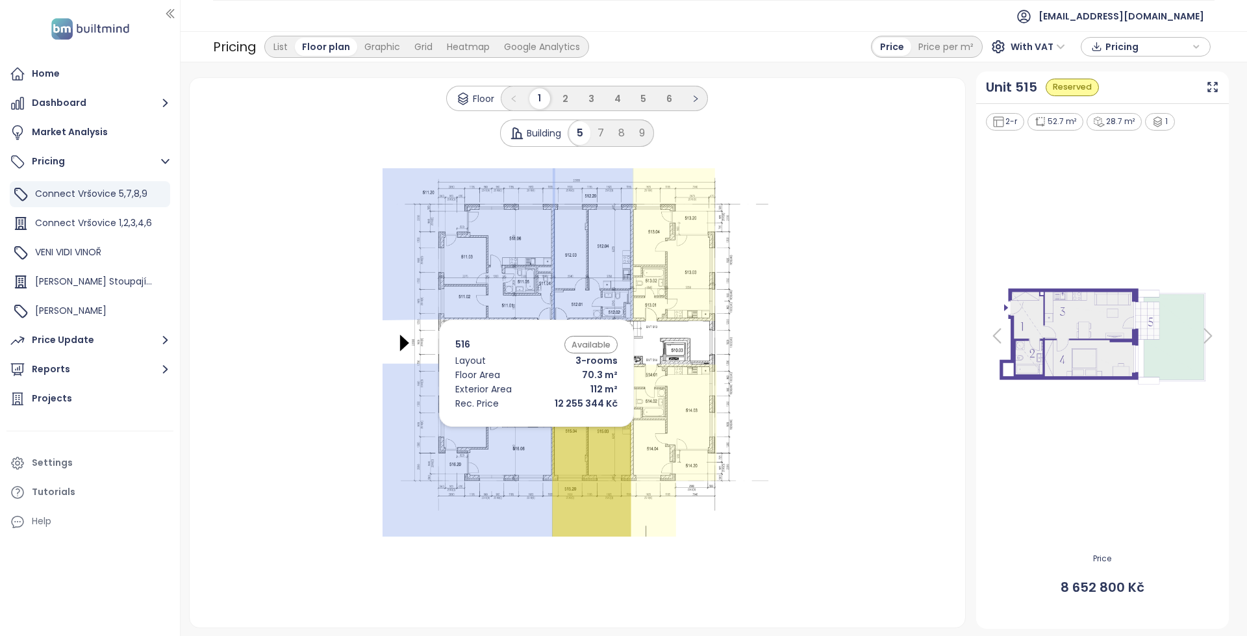
click at [489, 429] on icon at bounding box center [468, 450] width 170 height 173
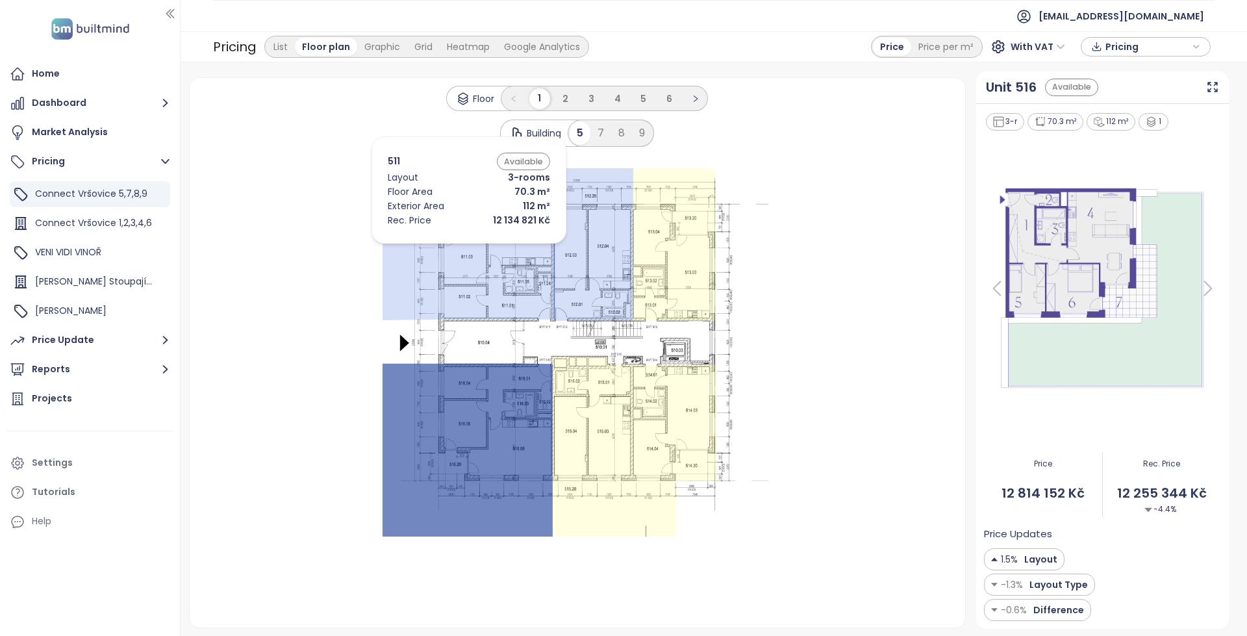
click at [450, 247] on icon at bounding box center [469, 244] width 173 height 152
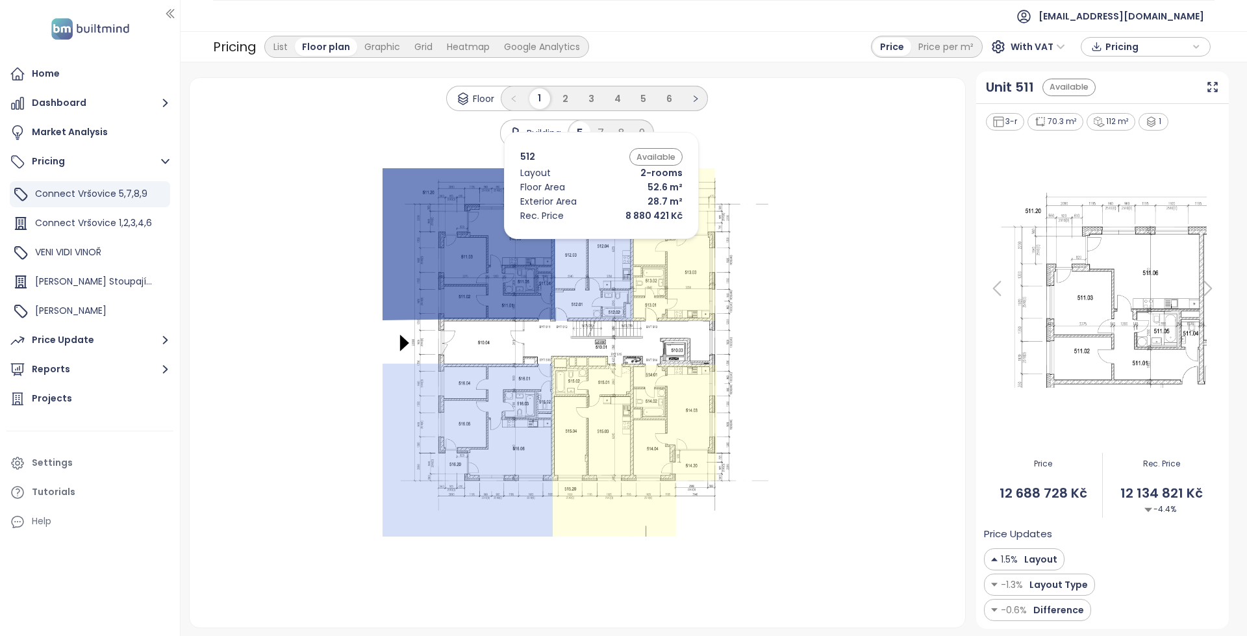
click at [589, 242] on icon at bounding box center [593, 244] width 81 height 153
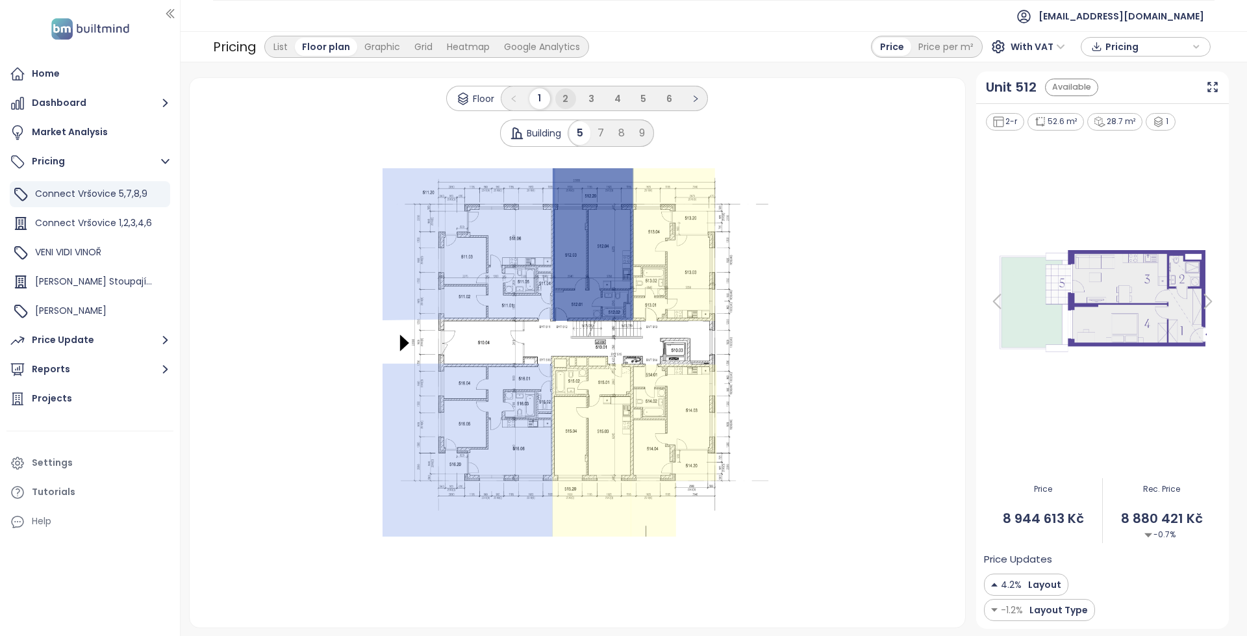
click at [570, 95] on li "2" at bounding box center [565, 98] width 21 height 21
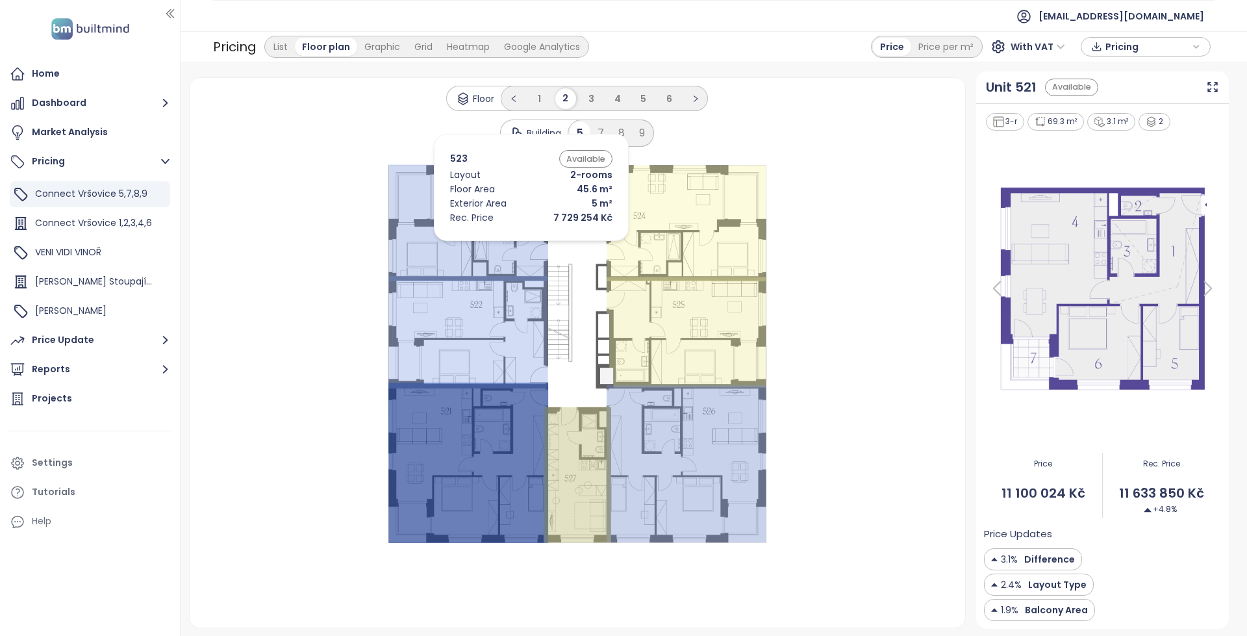
click at [512, 244] on icon at bounding box center [468, 222] width 160 height 117
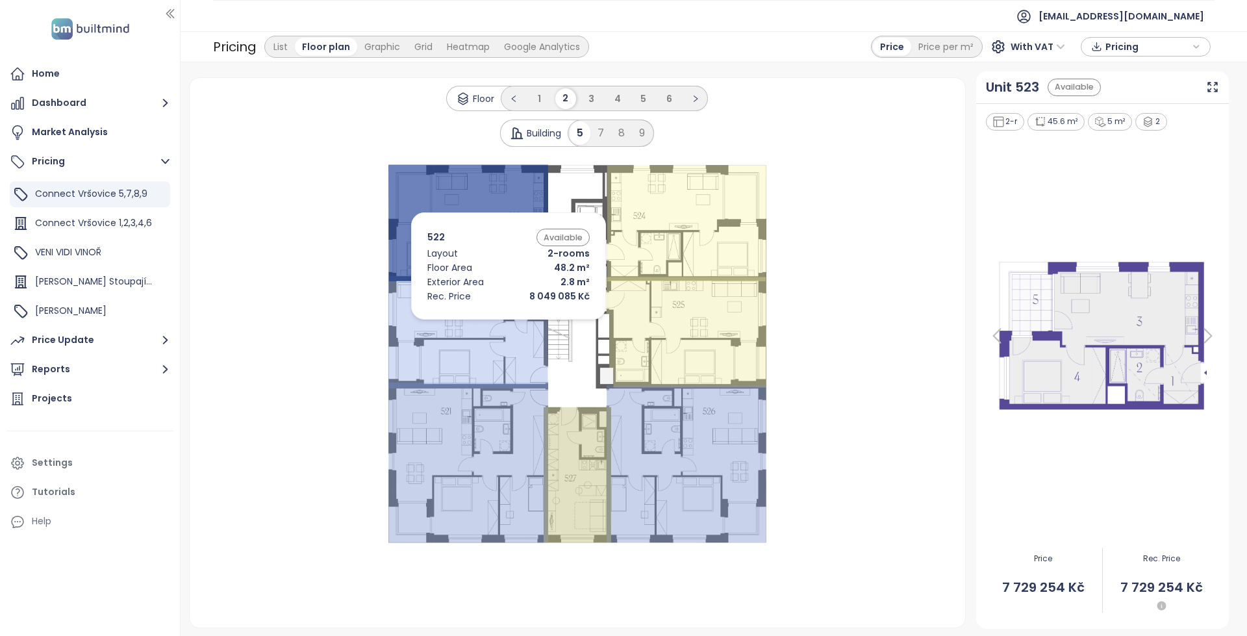
click at [489, 323] on icon at bounding box center [468, 332] width 160 height 112
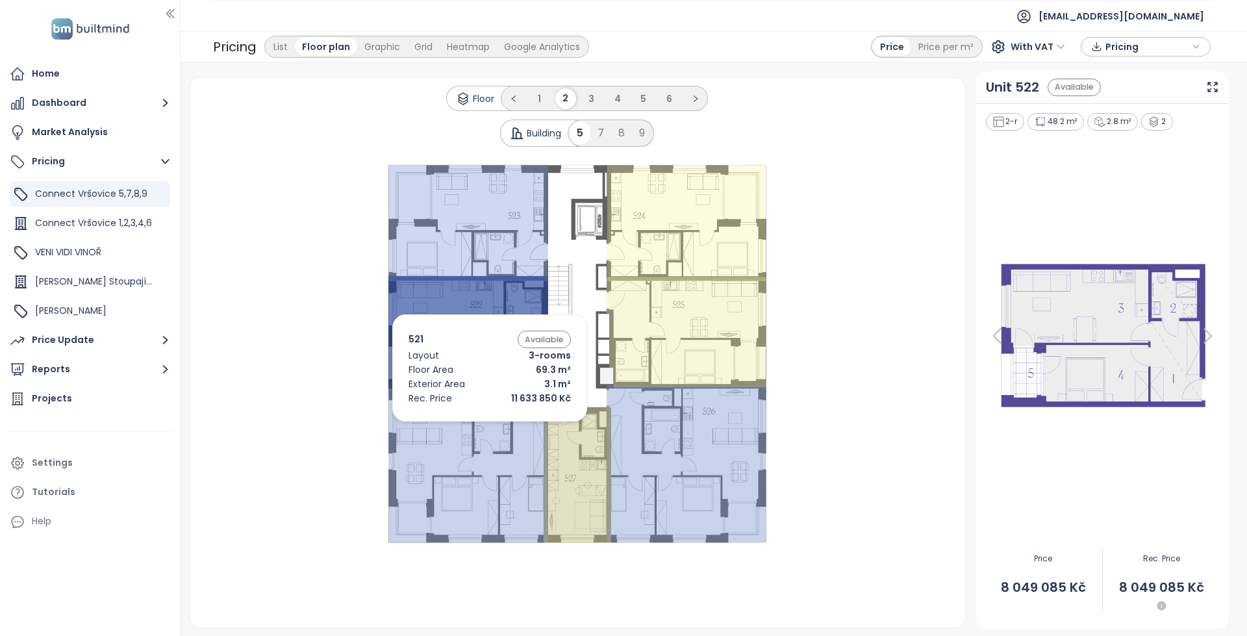
click at [465, 428] on icon at bounding box center [468, 463] width 160 height 160
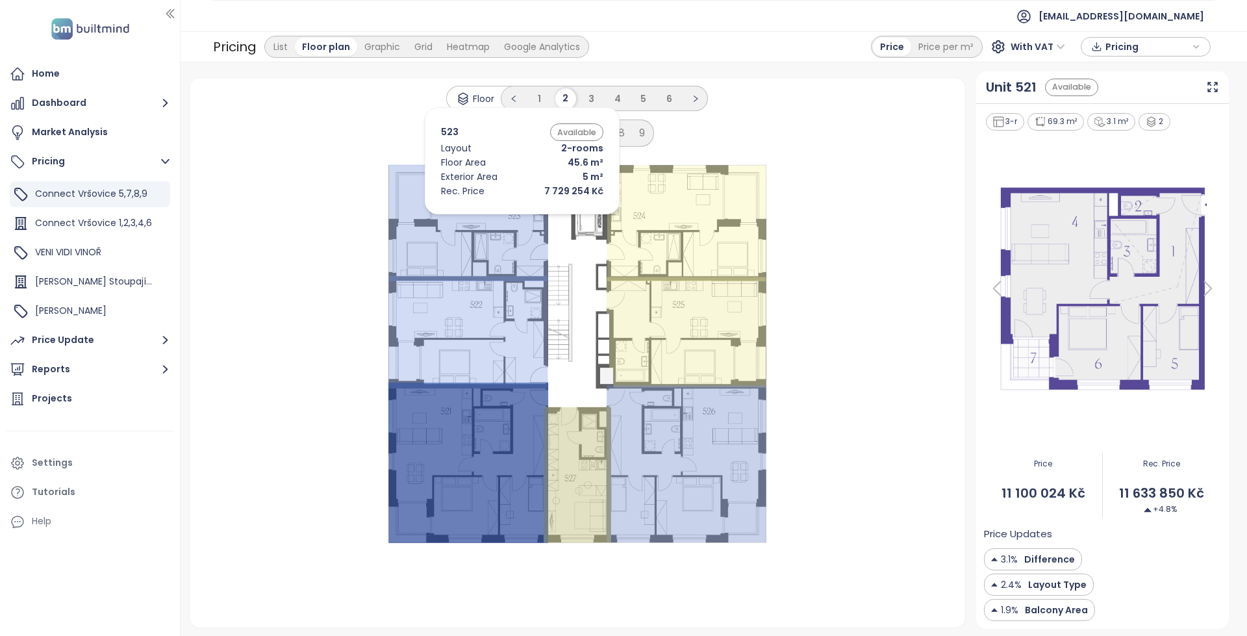
click at [502, 217] on icon at bounding box center [468, 222] width 160 height 117
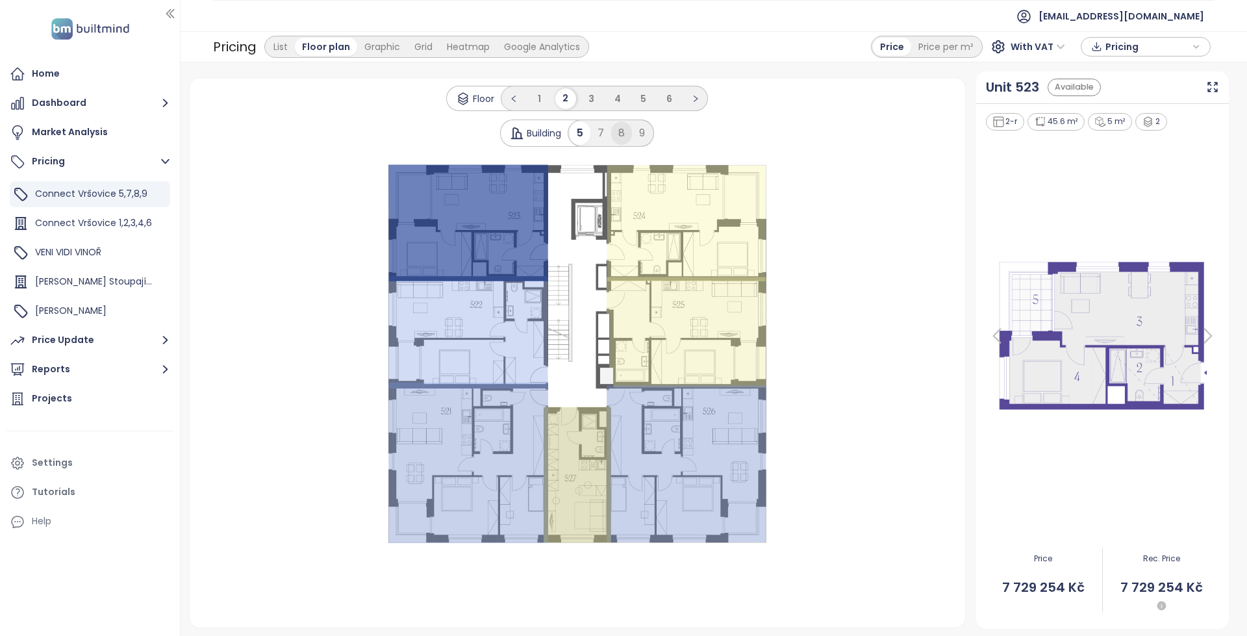
click at [614, 133] on div "8" at bounding box center [621, 132] width 21 height 23
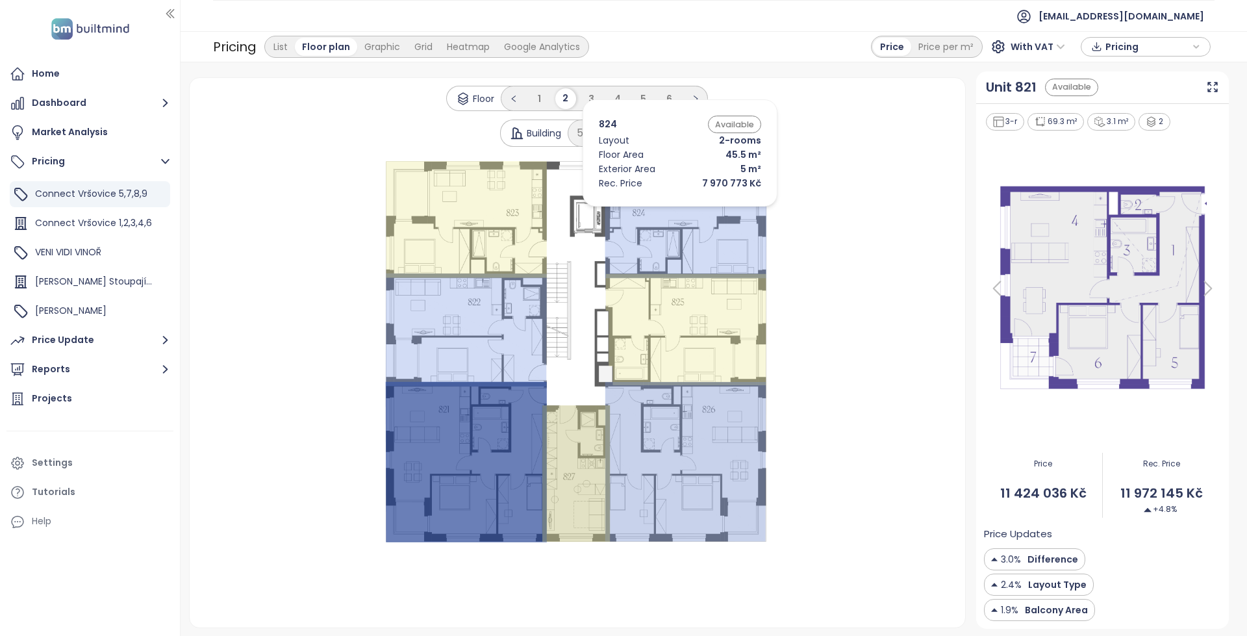
click at [658, 232] on icon at bounding box center [686, 220] width 162 height 117
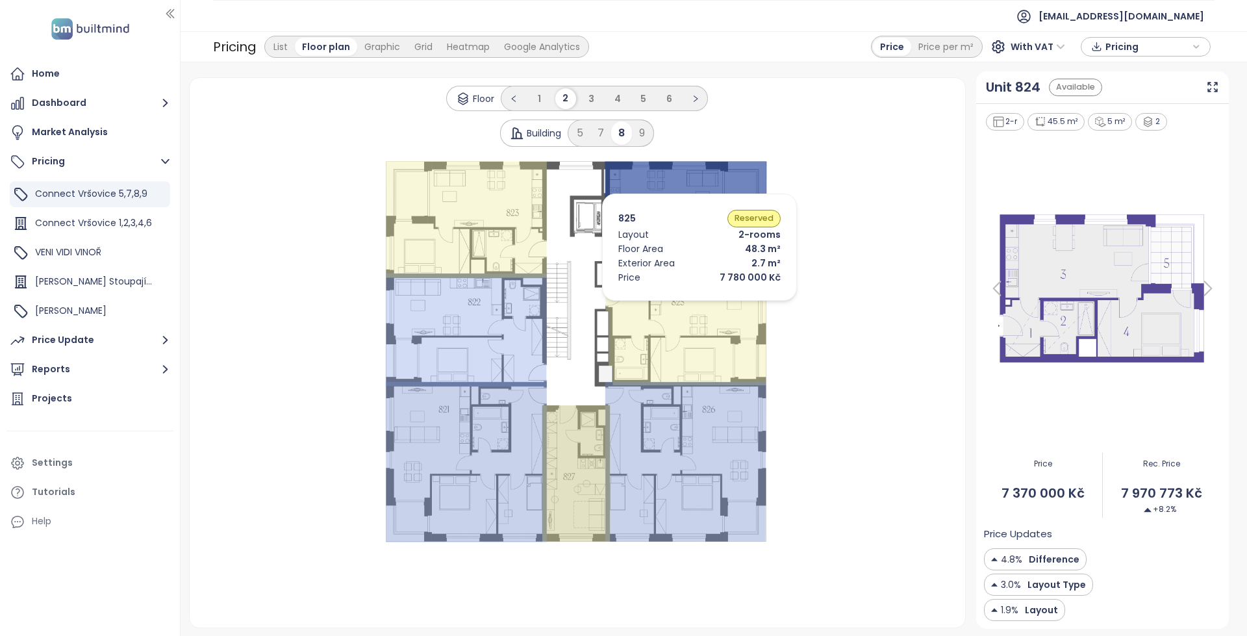
click at [680, 304] on icon at bounding box center [686, 329] width 160 height 111
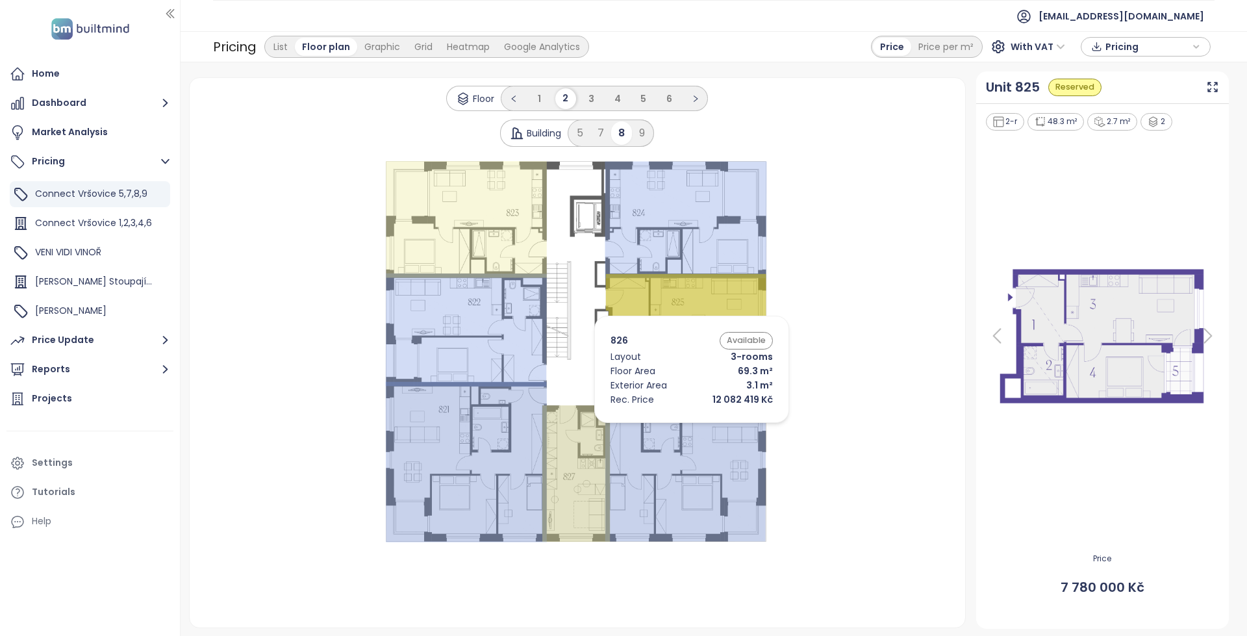
click at [672, 426] on icon at bounding box center [685, 461] width 160 height 159
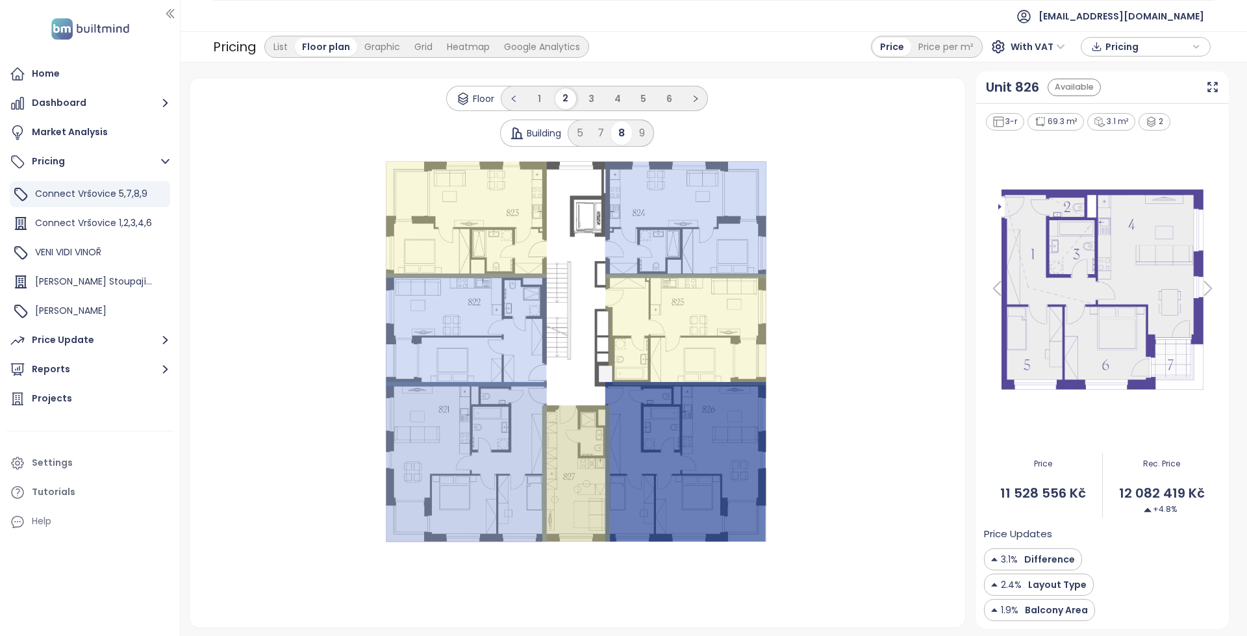
click at [1213, 293] on icon at bounding box center [1208, 288] width 26 height 26
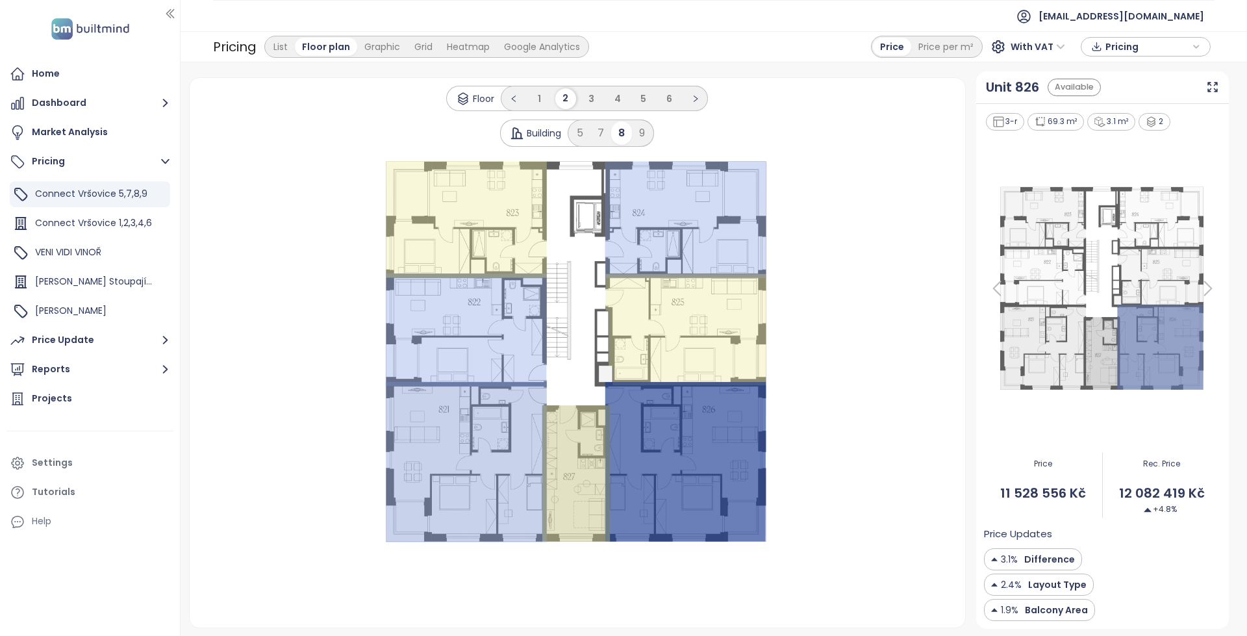
click at [1213, 293] on icon at bounding box center [1208, 288] width 26 height 26
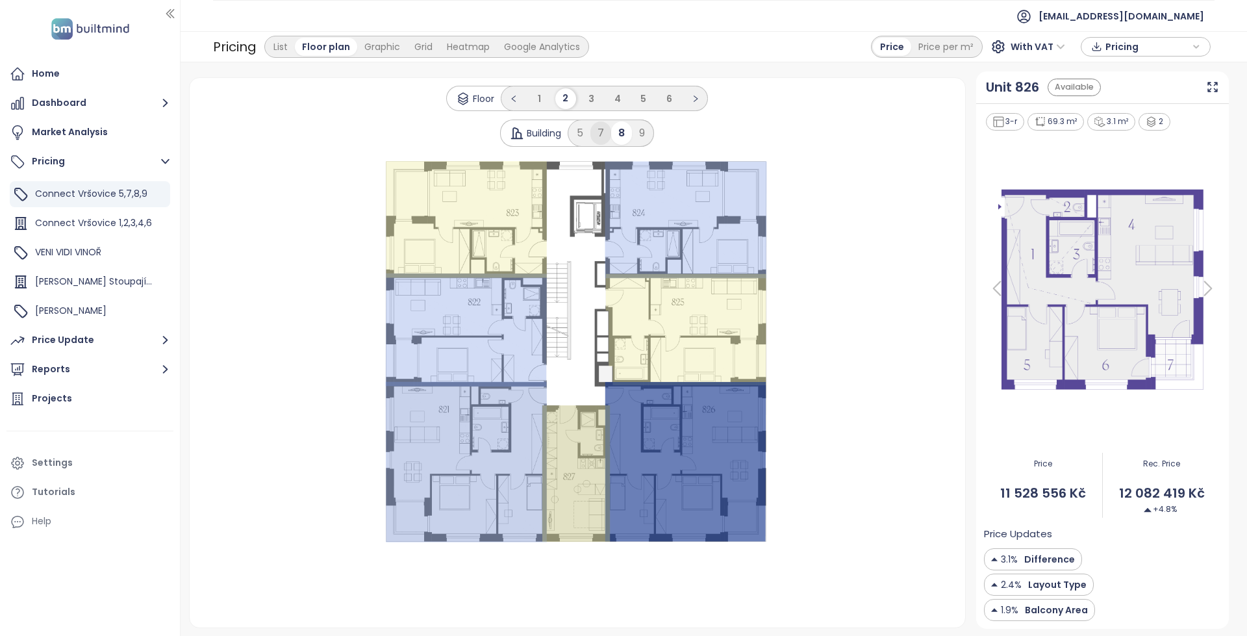
click at [591, 134] on div "7" at bounding box center [600, 132] width 21 height 23
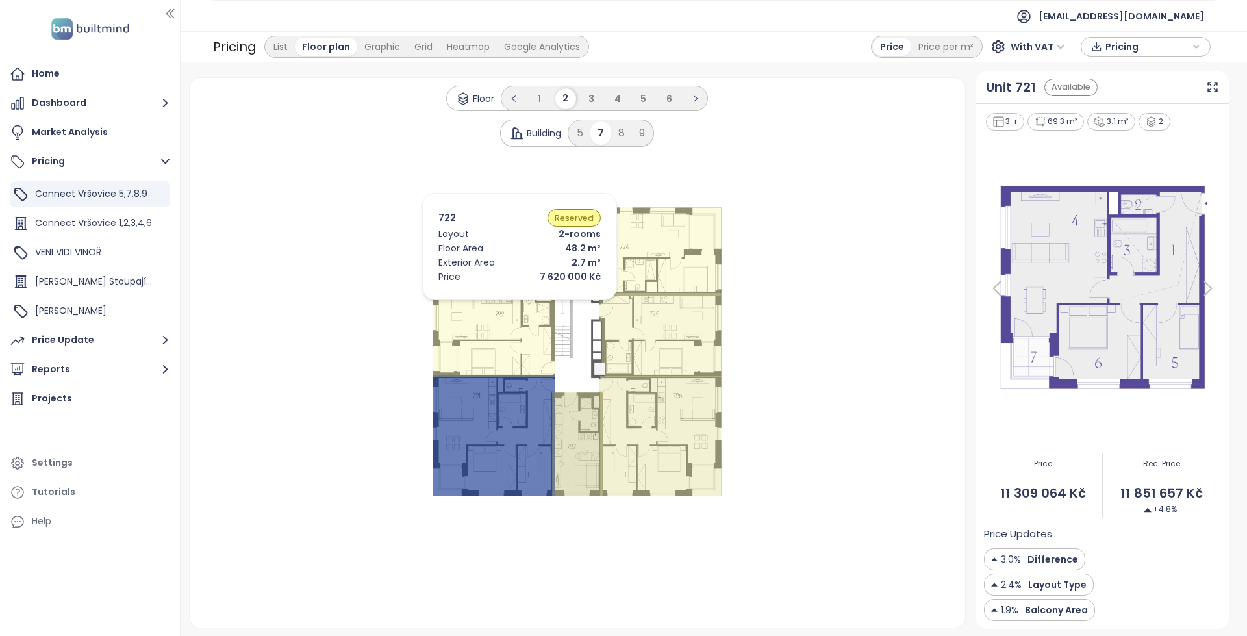
click at [500, 303] on icon at bounding box center [494, 334] width 122 height 85
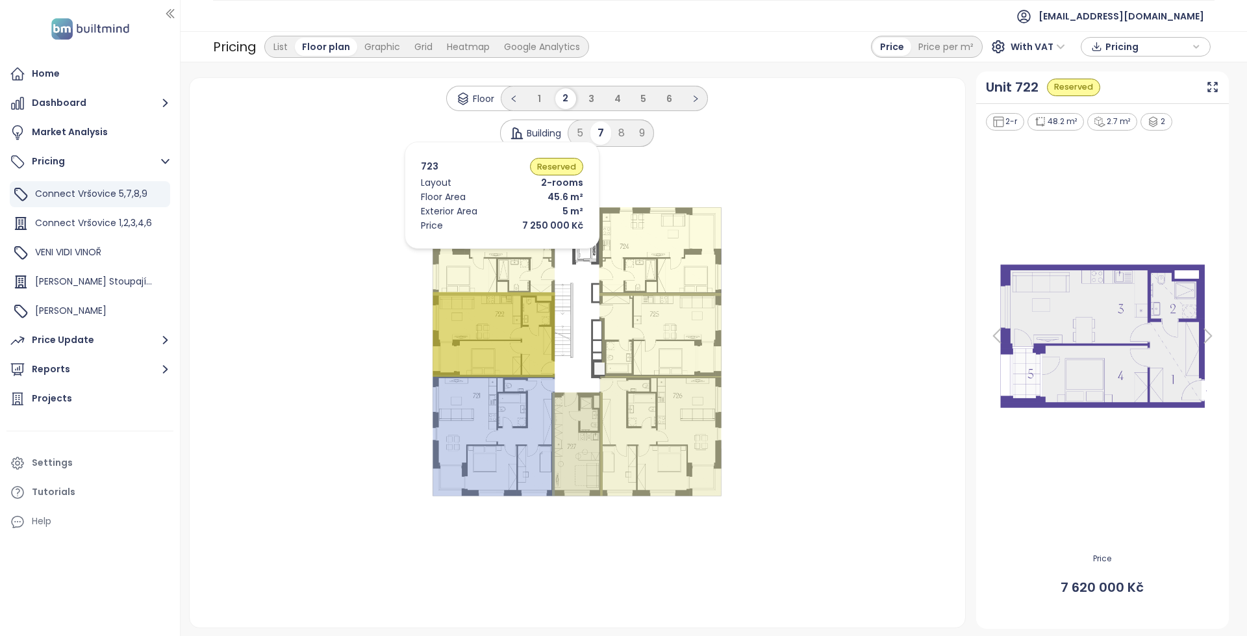
click at [483, 252] on icon at bounding box center [494, 251] width 122 height 88
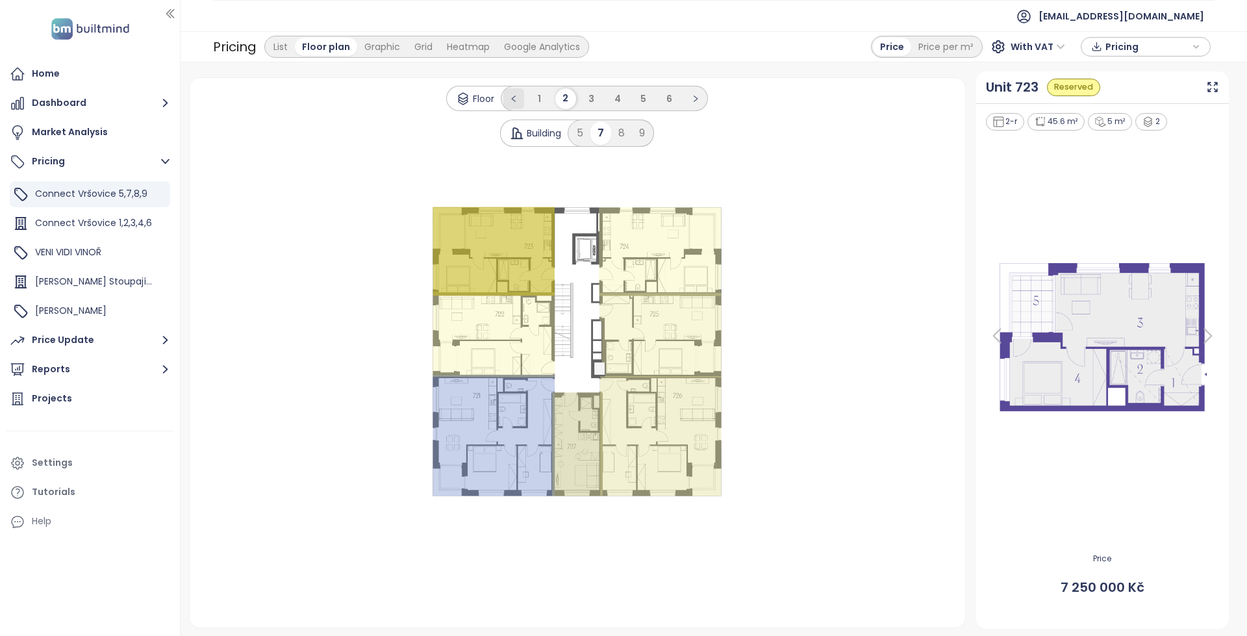
click at [522, 107] on li at bounding box center [513, 98] width 21 height 21
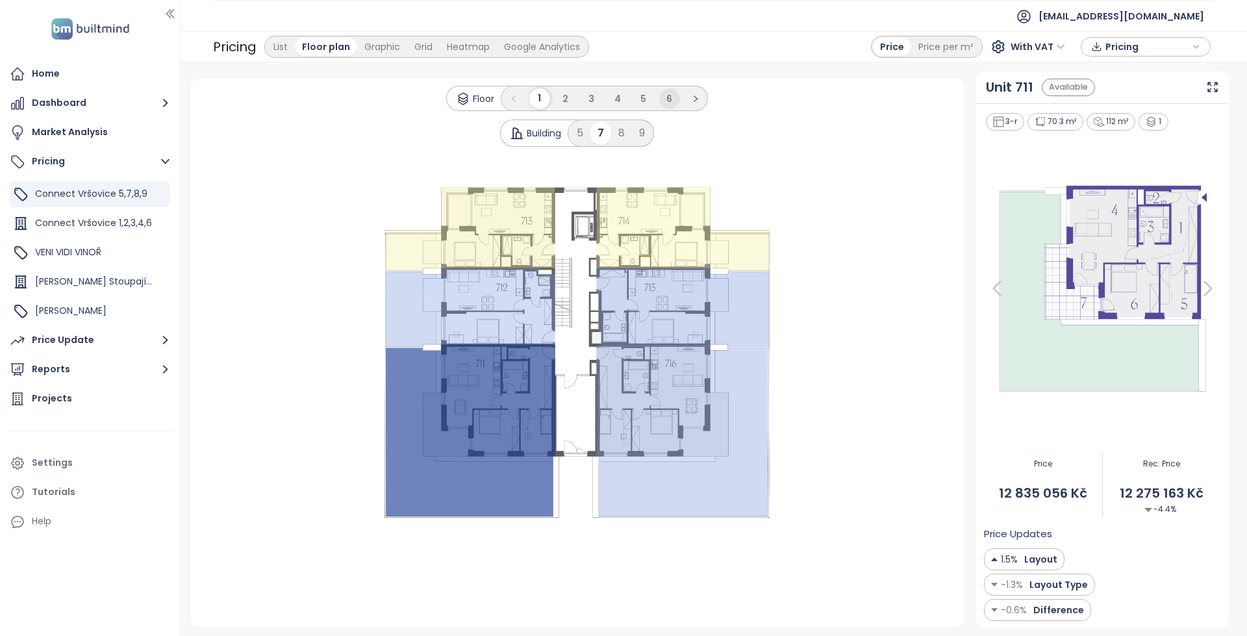
click at [677, 93] on li "6" at bounding box center [669, 98] width 21 height 21
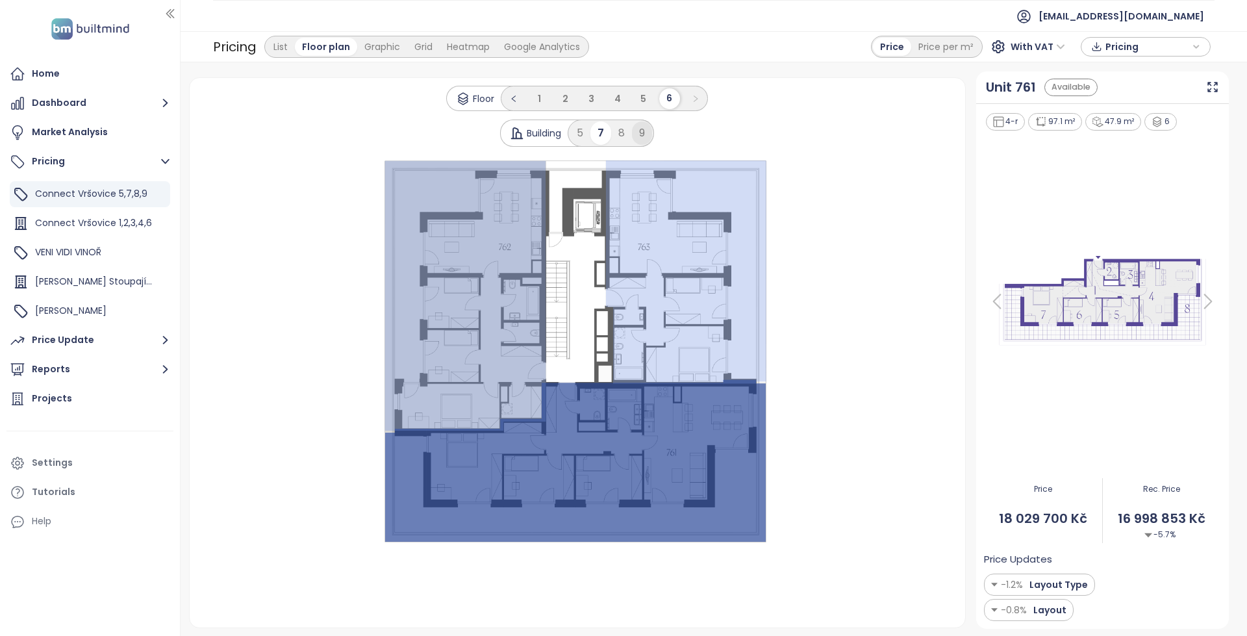
click at [639, 133] on div "9" at bounding box center [642, 132] width 20 height 23
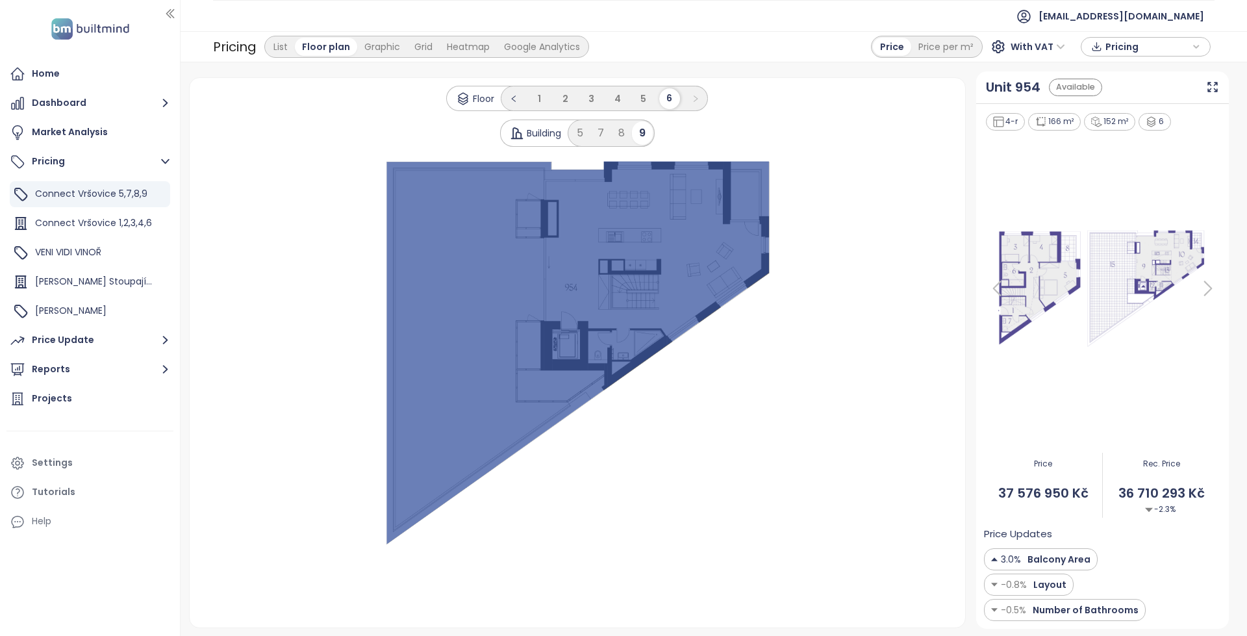
click at [1010, 284] on icon at bounding box center [997, 288] width 26 height 26
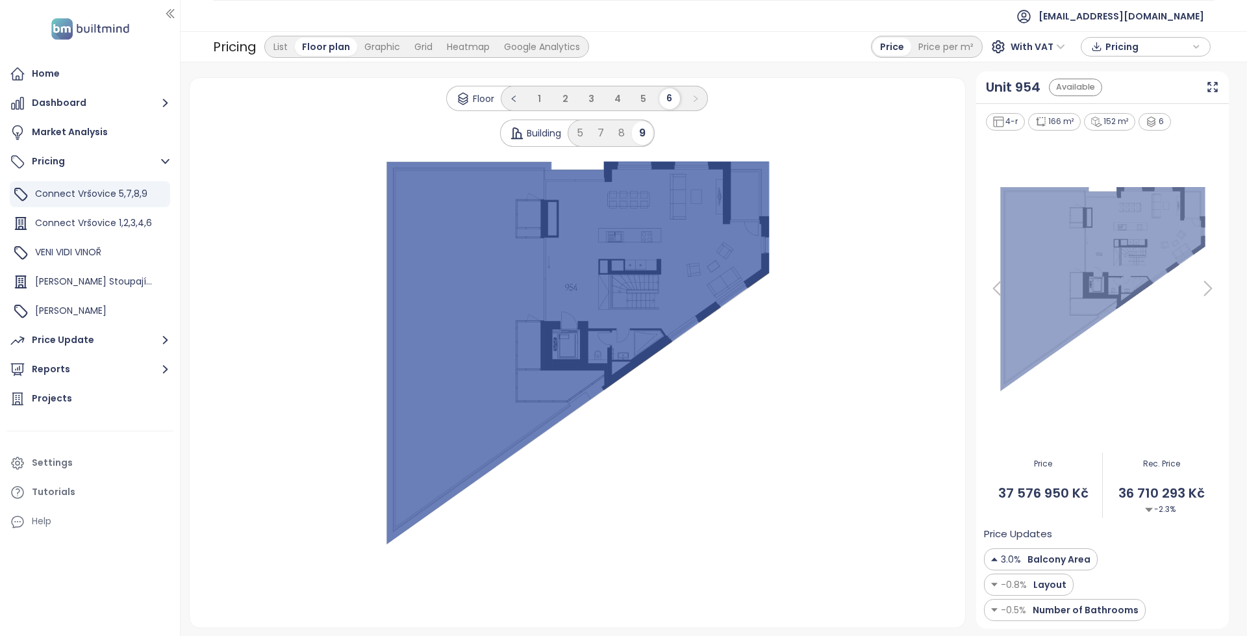
click at [1010, 284] on icon at bounding box center [997, 288] width 26 height 26
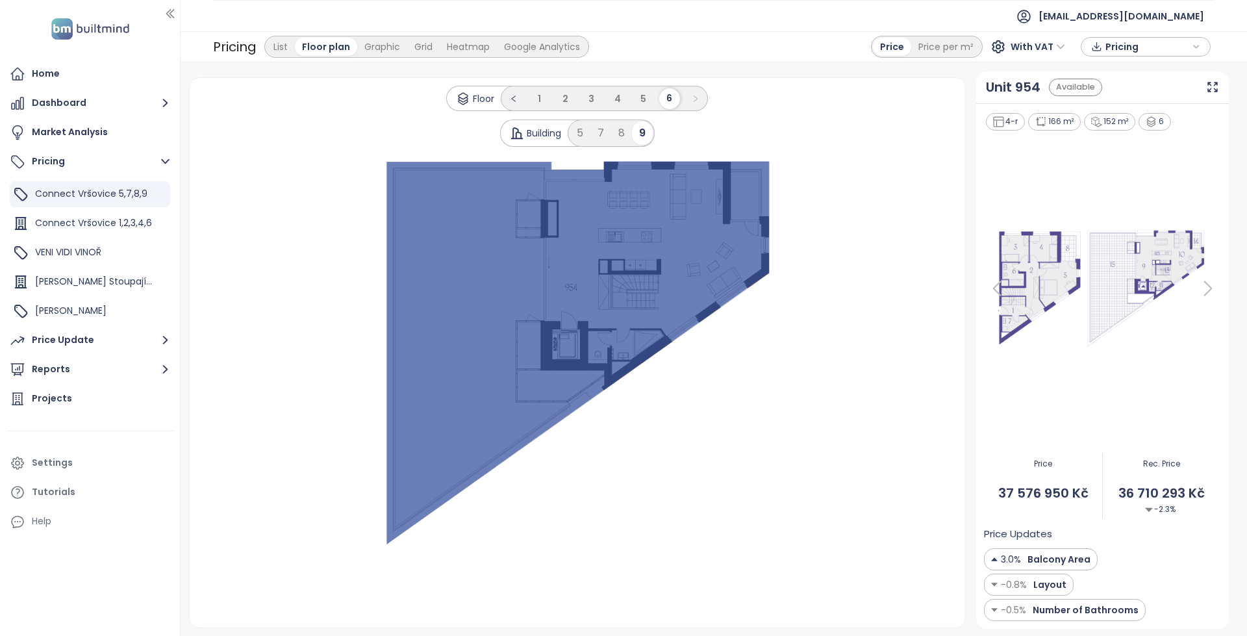
click at [1079, 300] on img at bounding box center [1102, 288] width 236 height 127
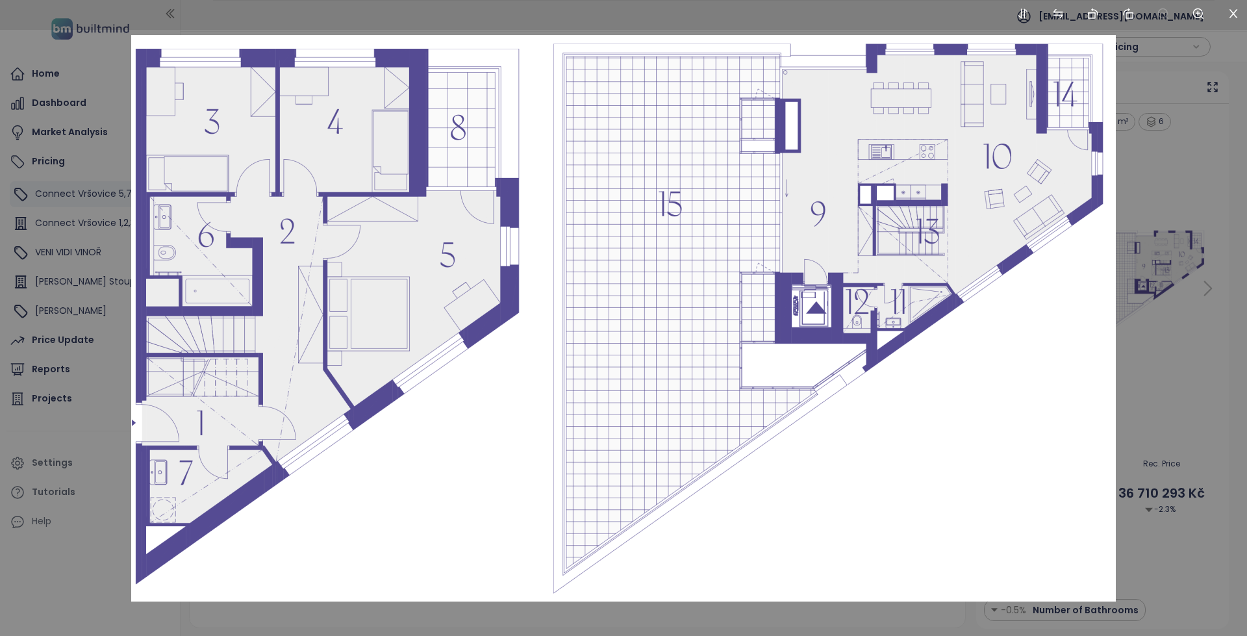
click at [1162, 276] on div at bounding box center [623, 318] width 1247 height 636
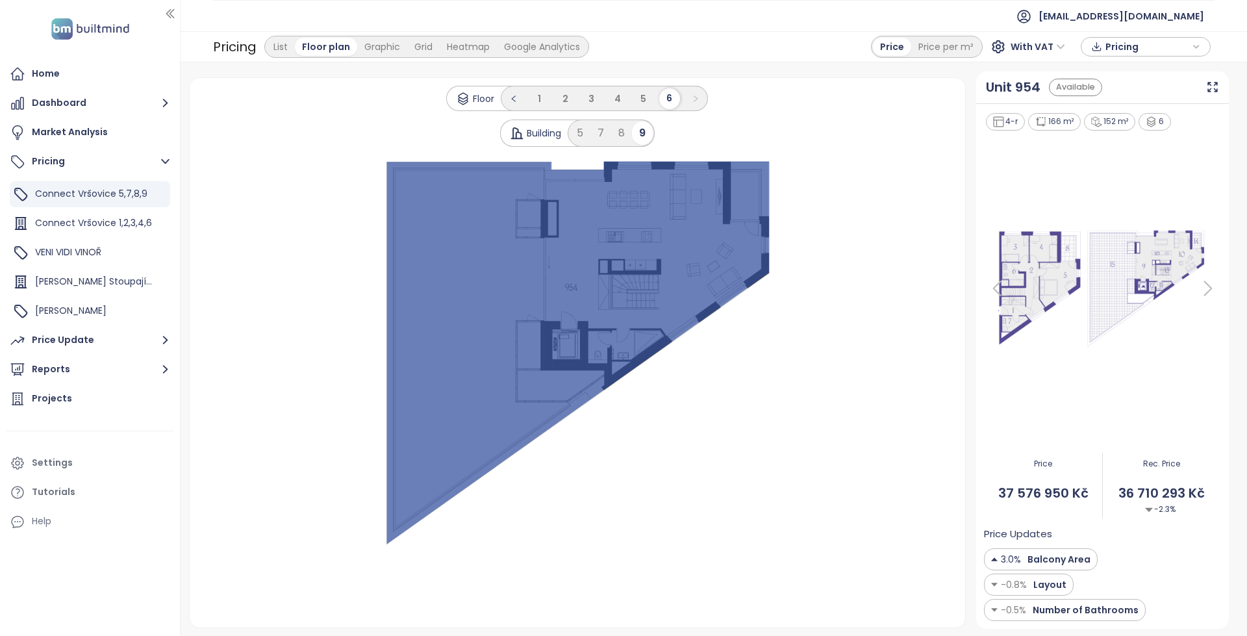
click at [993, 281] on icon at bounding box center [997, 288] width 26 height 26
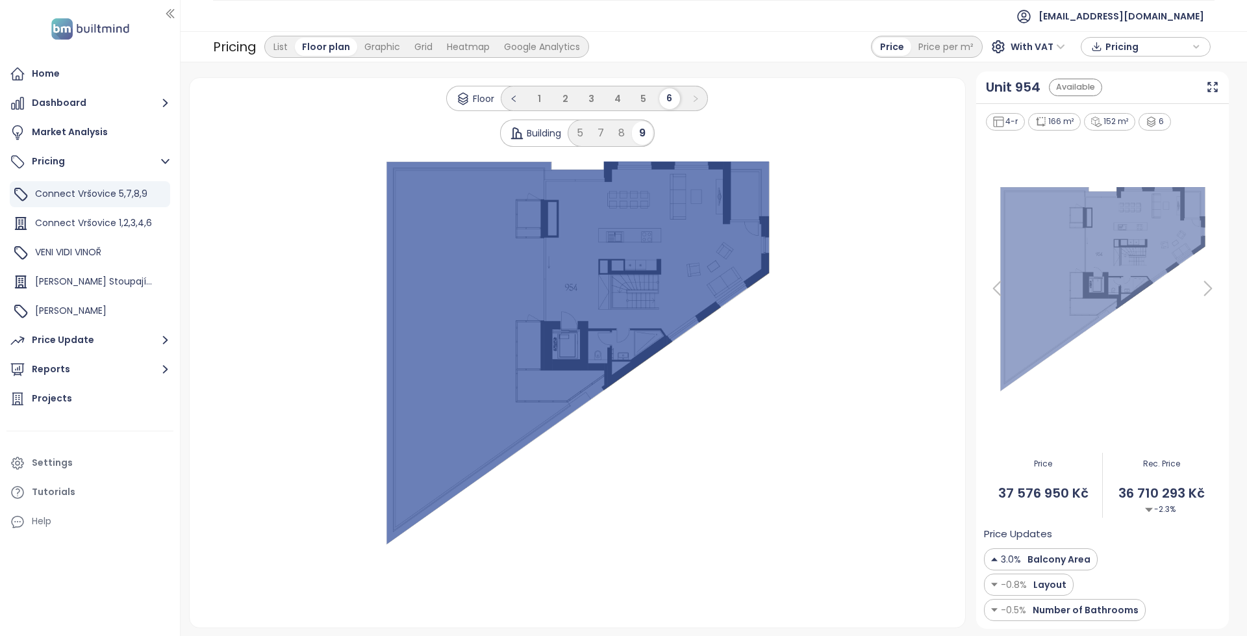
click at [1001, 286] on icon at bounding box center [997, 288] width 26 height 26
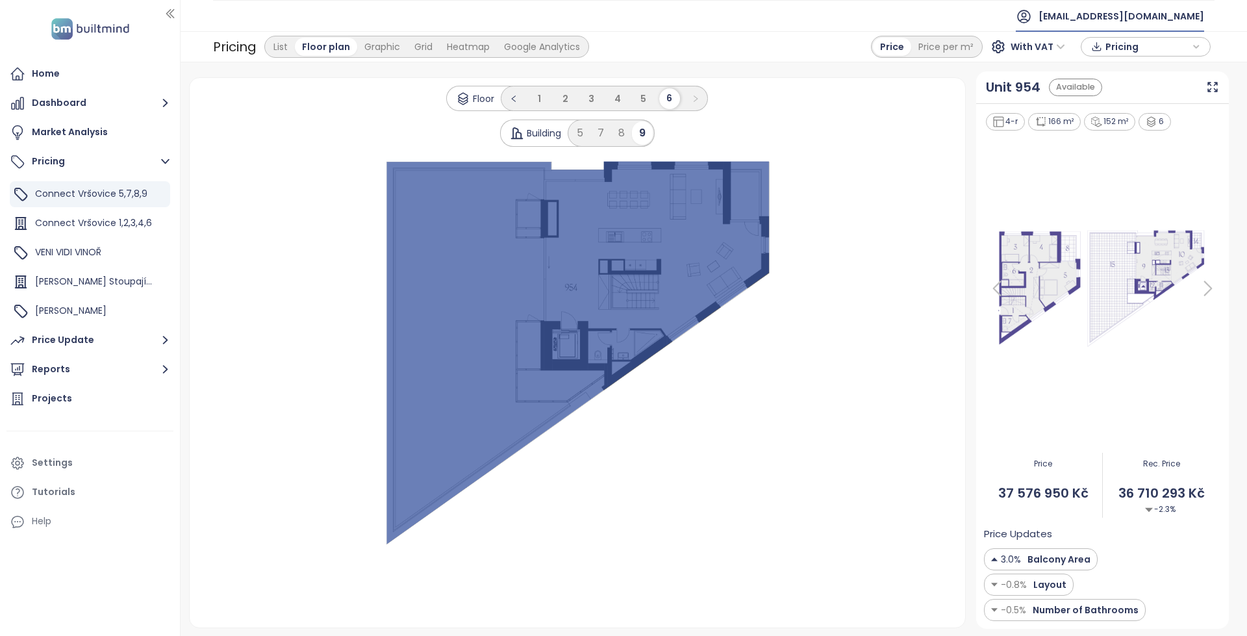
click at [1130, 19] on span "[EMAIL_ADDRESS][DOMAIN_NAME]" at bounding box center [1122, 16] width 166 height 31
click at [1115, 45] on li "Log out" at bounding box center [1141, 53] width 119 height 26
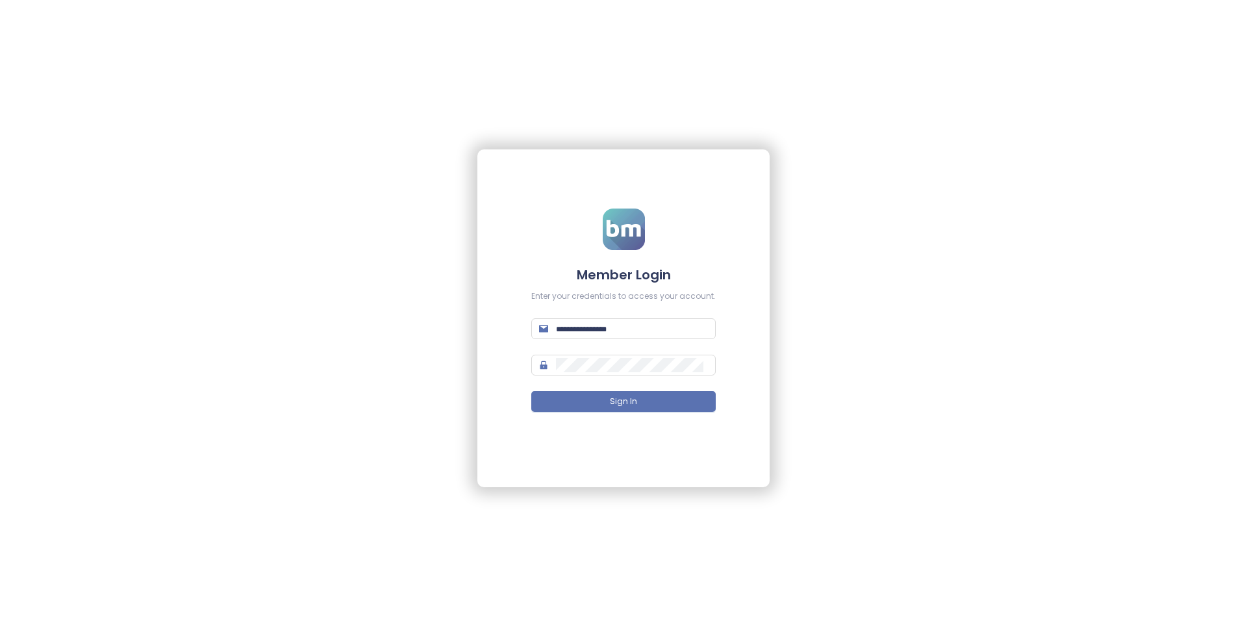
click at [657, 339] on form "Member Login Enter your credentials to access your account. Sign In" at bounding box center [623, 318] width 184 height 219
click at [650, 329] on input "text" at bounding box center [632, 329] width 152 height 14
paste input "**********"
type input "**********"
click at [442, 359] on div "**********" at bounding box center [623, 318] width 1247 height 636
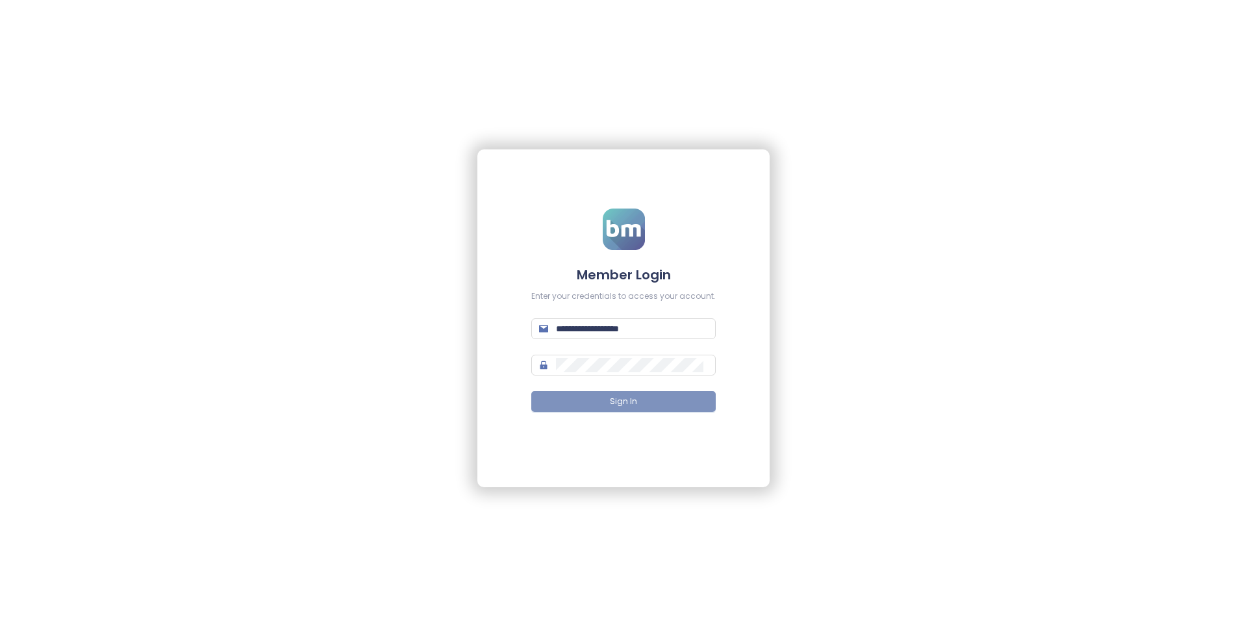
click at [578, 401] on button "Sign In" at bounding box center [623, 401] width 184 height 21
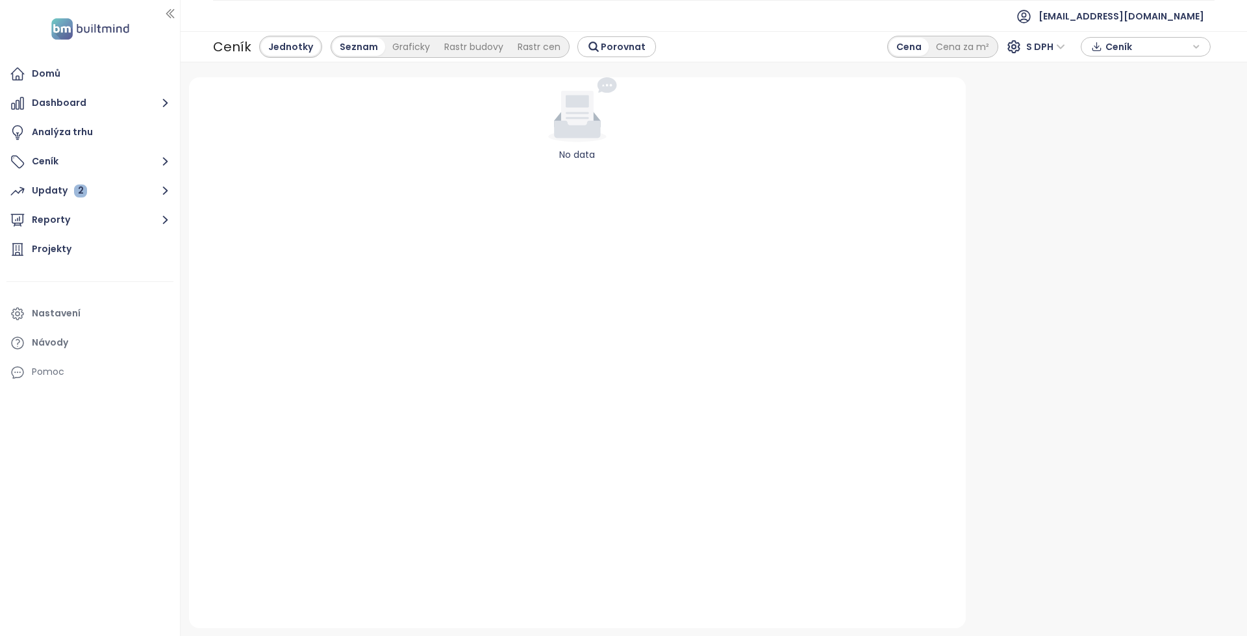
click at [513, 163] on div "No data" at bounding box center [578, 352] width 778 height 551
click at [153, 162] on button "Ceník" at bounding box center [89, 162] width 167 height 26
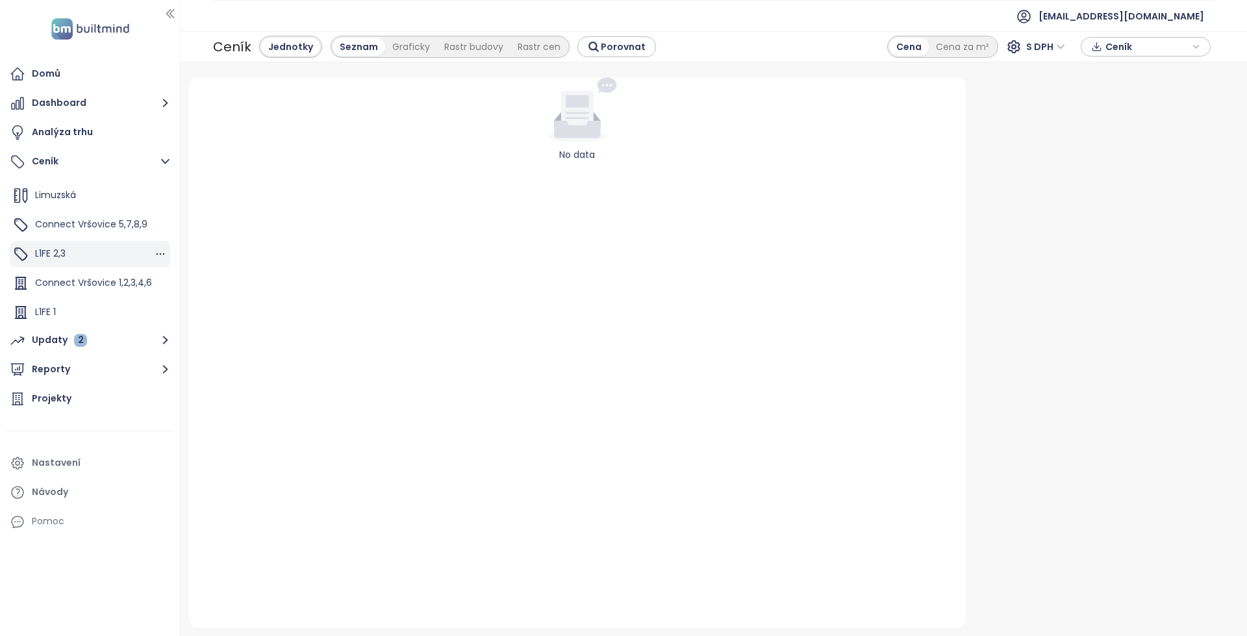
scroll to position [88, 0]
click at [125, 225] on span "Connect Vršovice 5,7,8,9" at bounding box center [91, 222] width 112 height 13
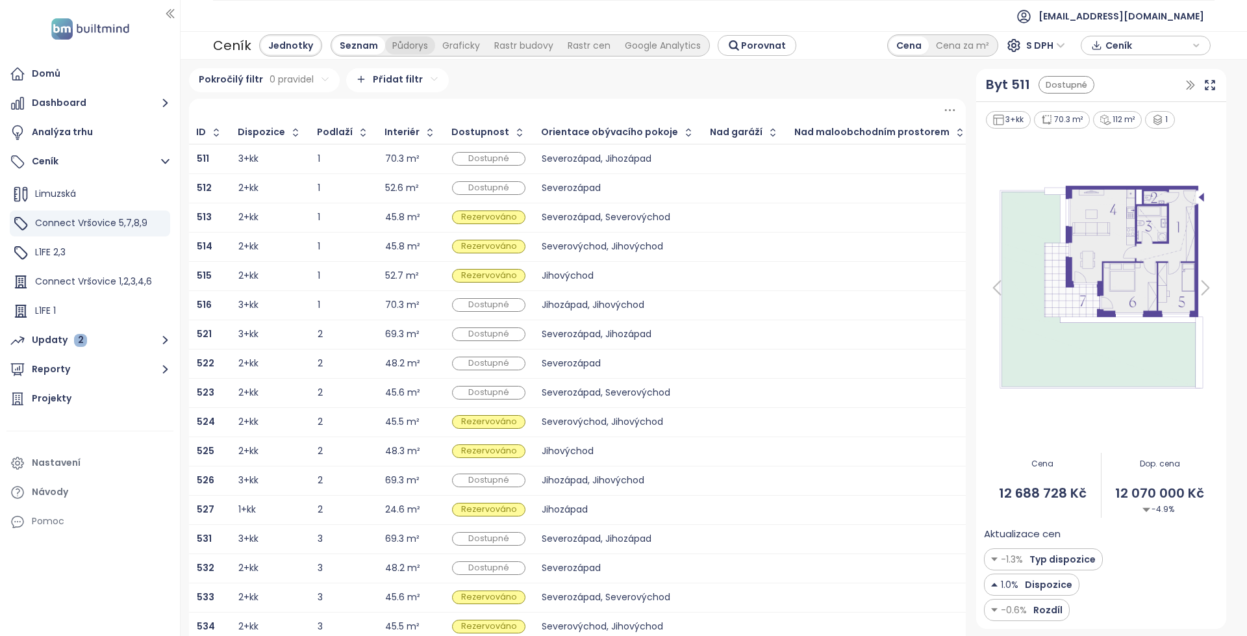
click at [412, 40] on div "Půdorys" at bounding box center [410, 45] width 50 height 18
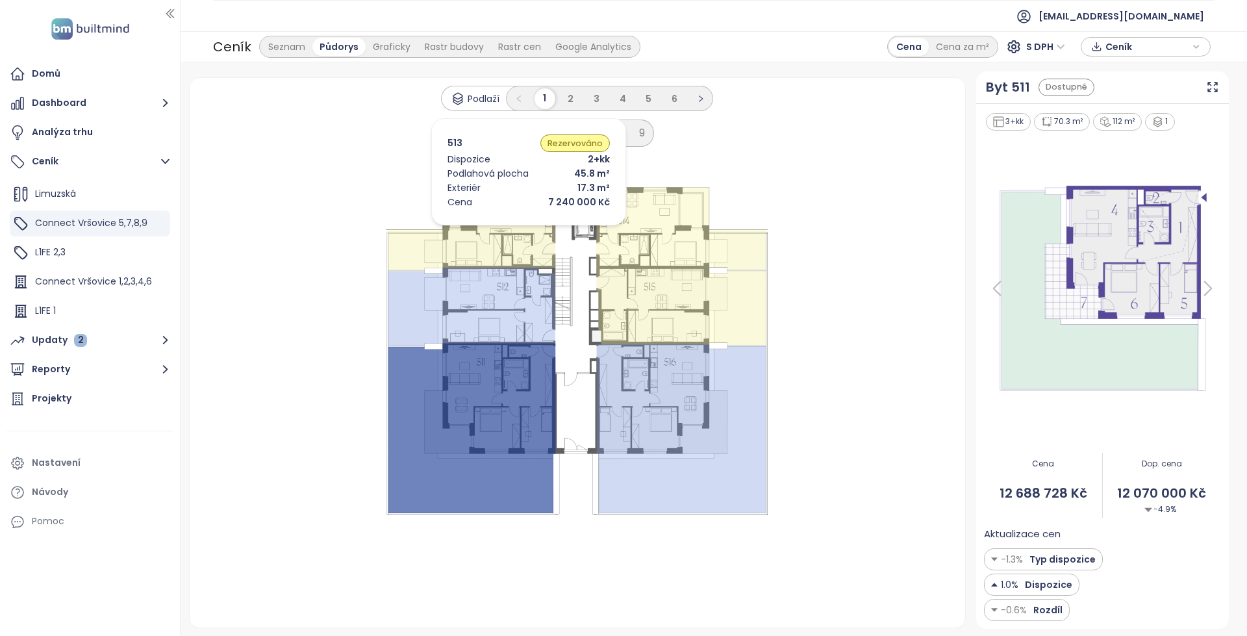
click at [509, 229] on icon at bounding box center [471, 228] width 167 height 83
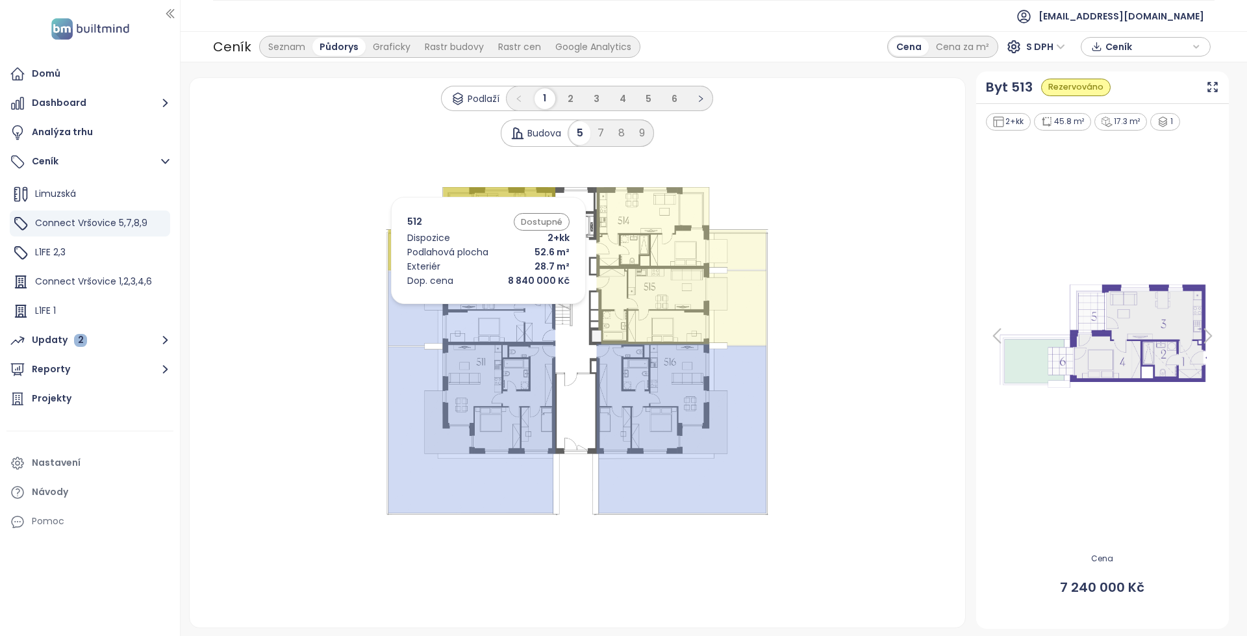
click at [468, 307] on icon at bounding box center [471, 307] width 167 height 78
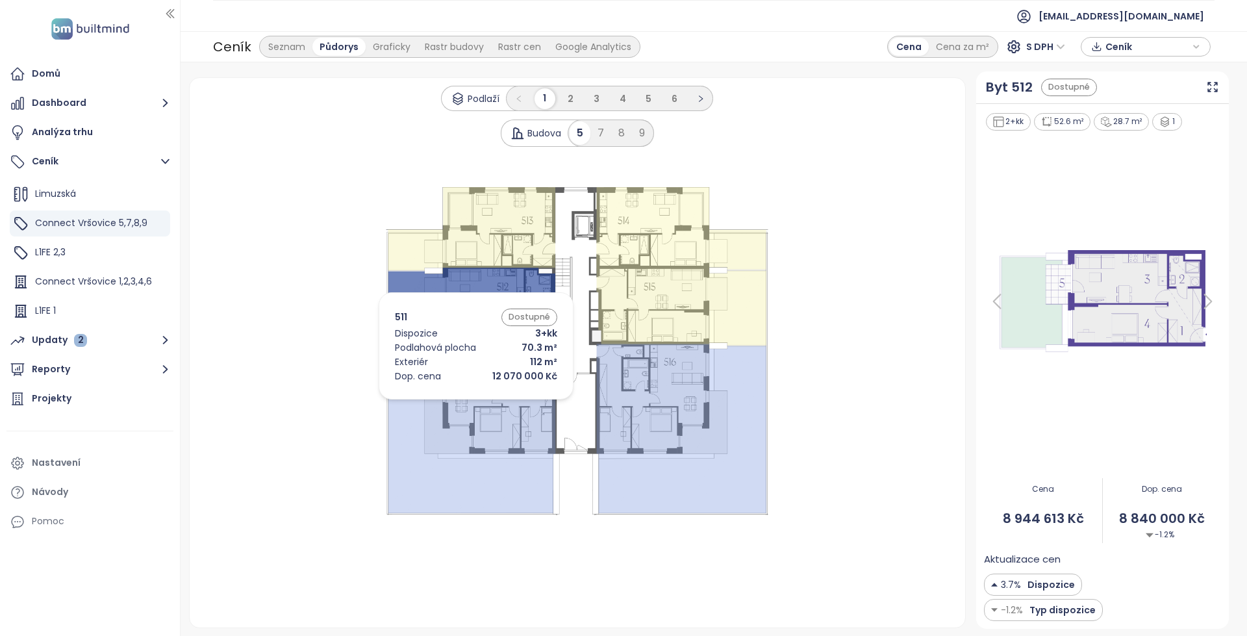
click at [457, 403] on icon at bounding box center [471, 429] width 167 height 170
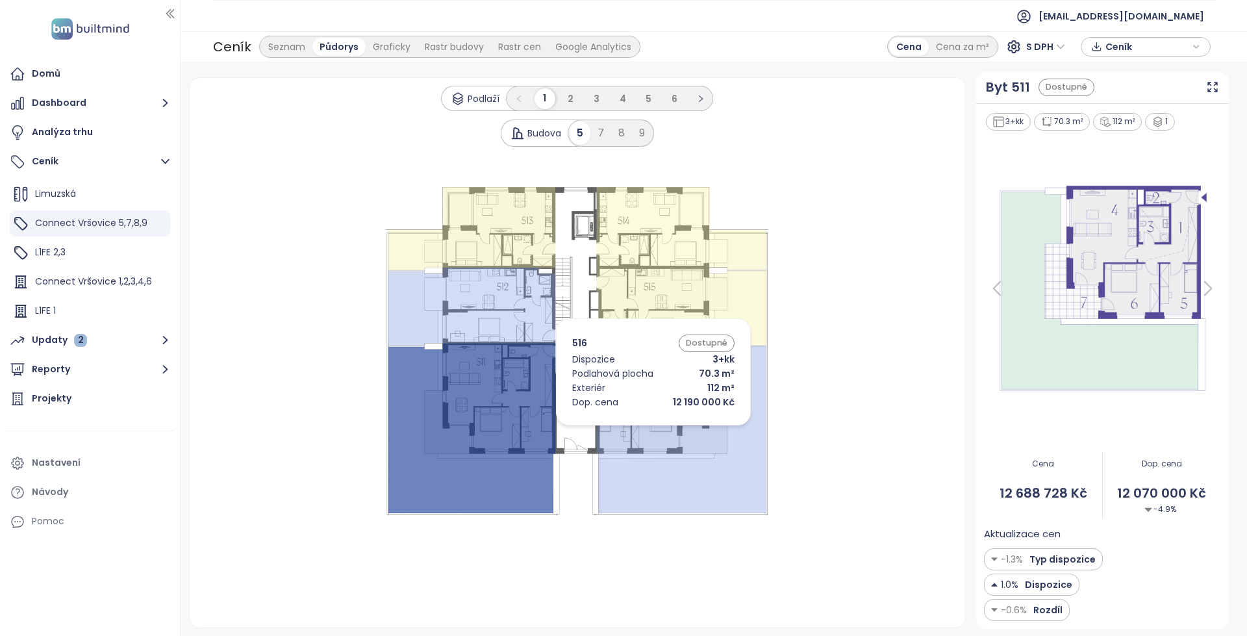
click at [659, 429] on icon at bounding box center [681, 429] width 170 height 170
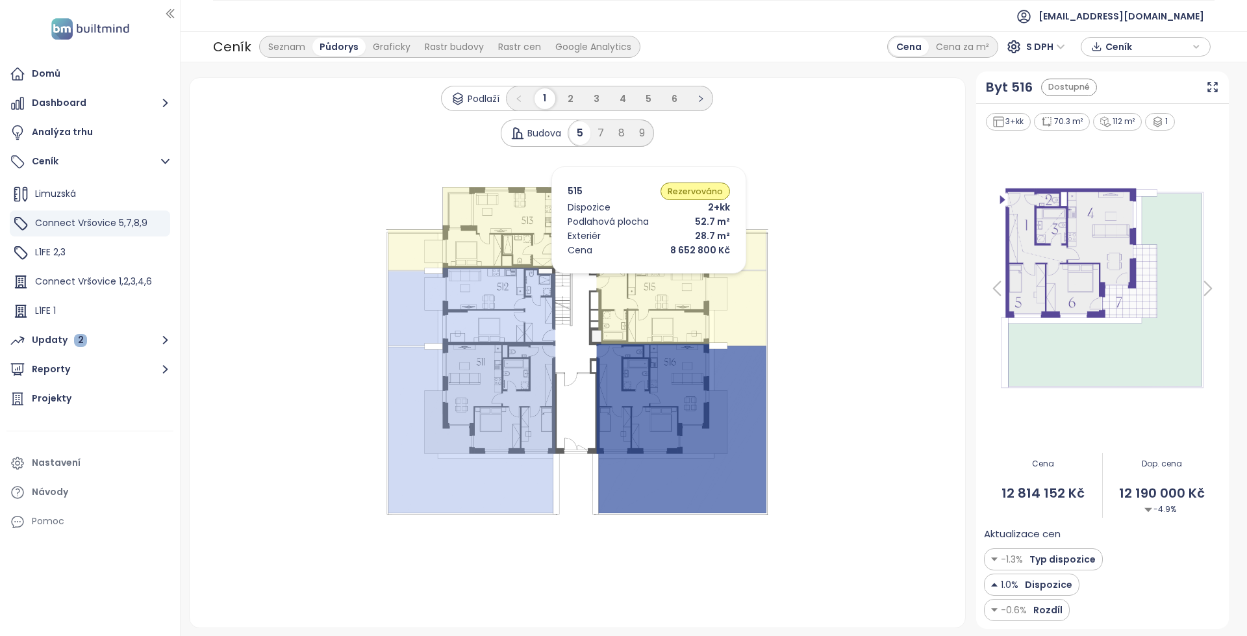
click at [629, 277] on icon at bounding box center [681, 306] width 170 height 77
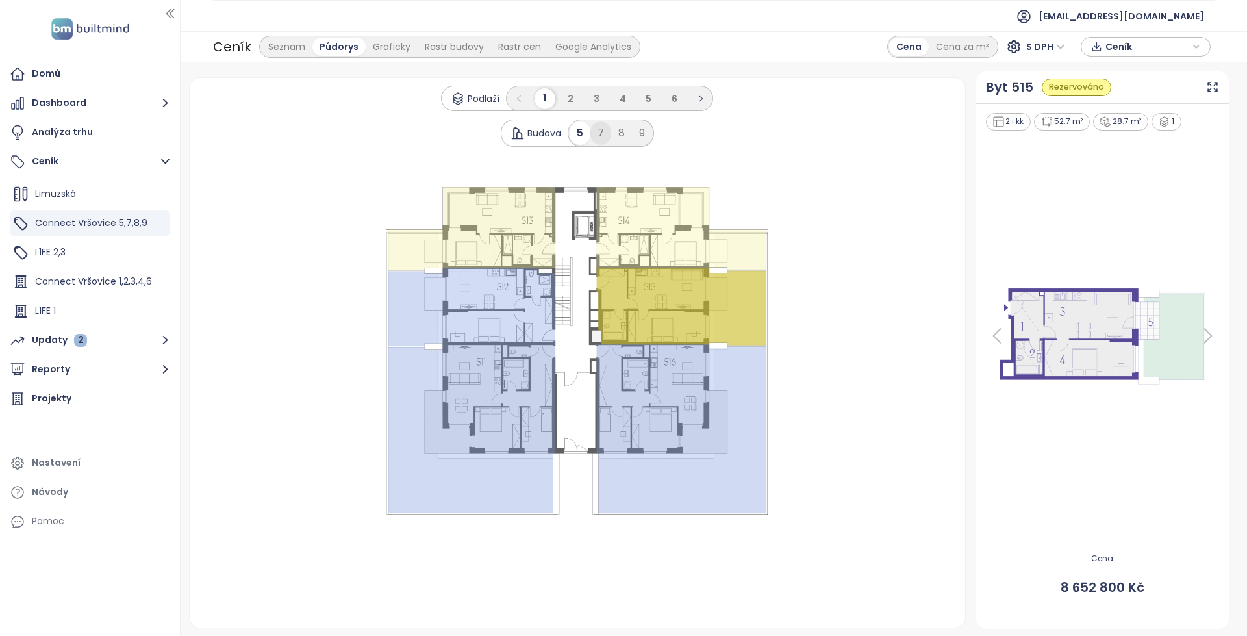
click at [605, 134] on div "7" at bounding box center [600, 132] width 21 height 23
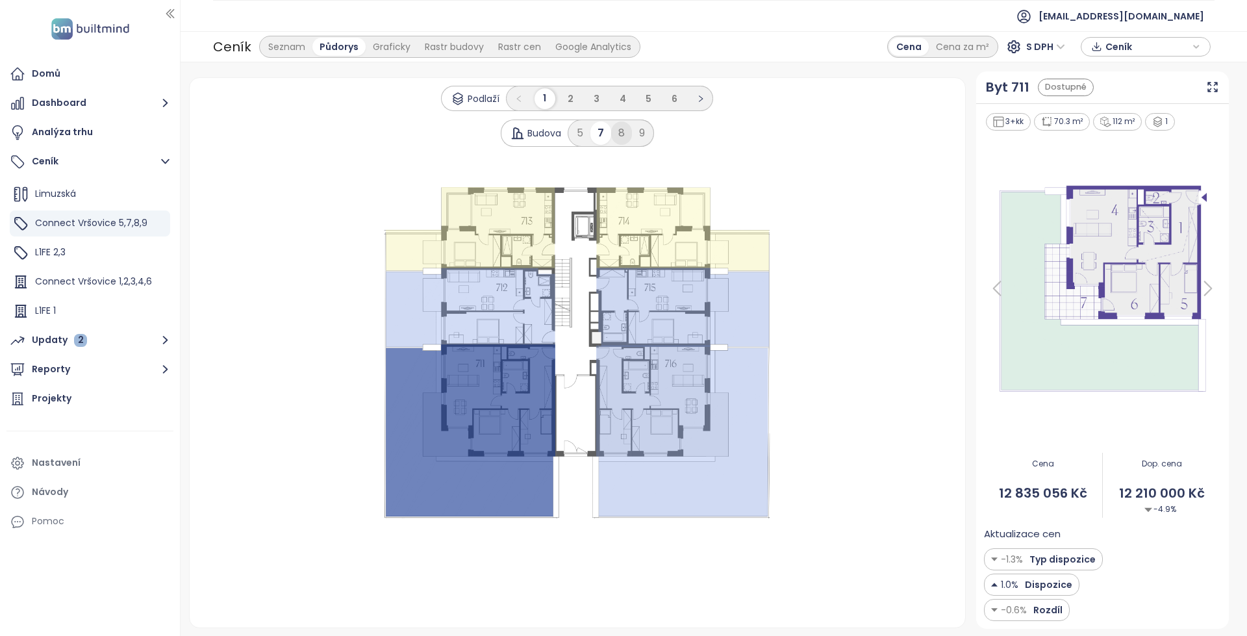
click at [622, 134] on div "8" at bounding box center [621, 132] width 21 height 23
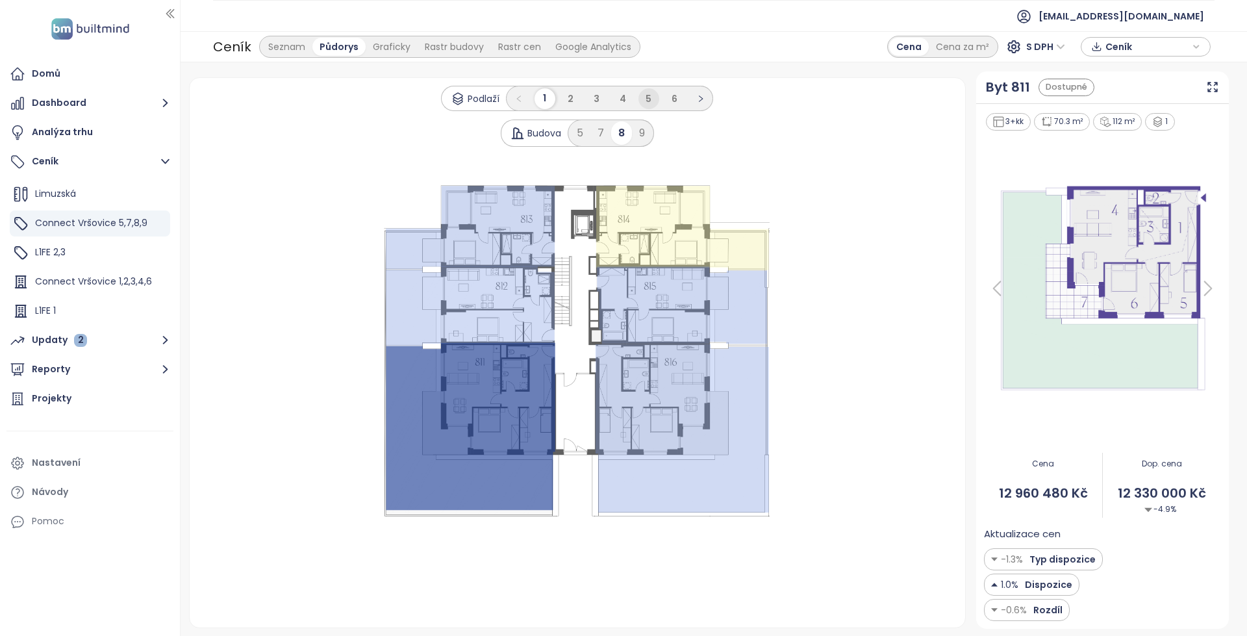
click at [652, 99] on span "5" at bounding box center [649, 98] width 6 height 13
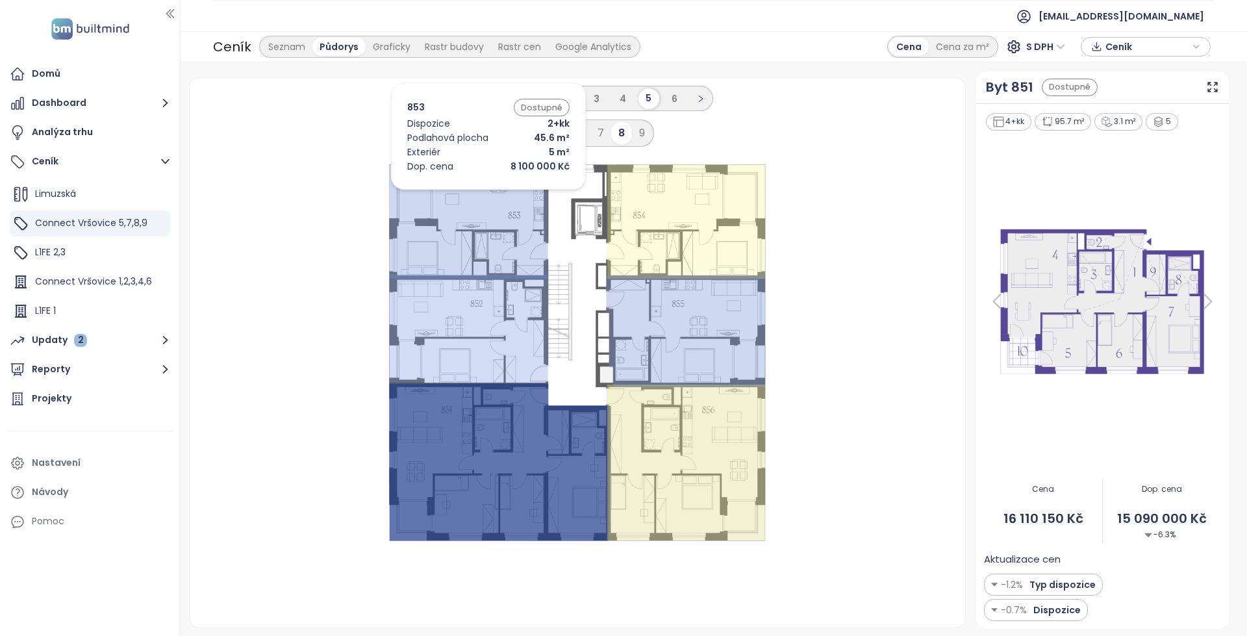
click at [469, 193] on icon at bounding box center [468, 221] width 159 height 114
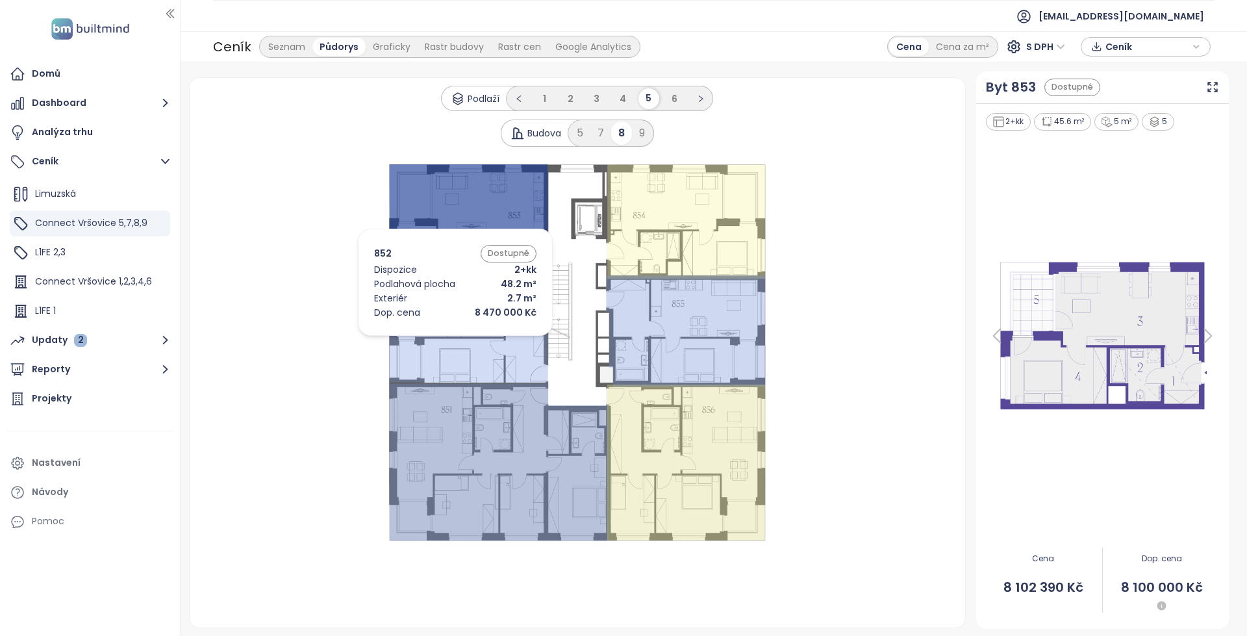
click at [436, 340] on icon at bounding box center [468, 328] width 159 height 108
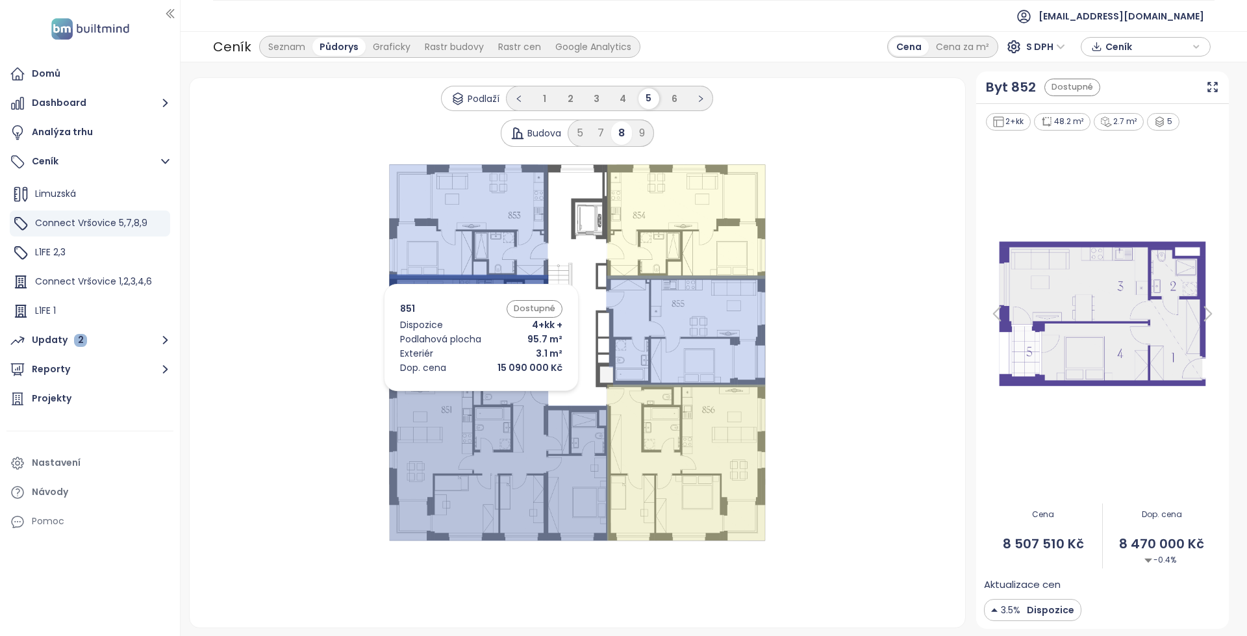
click at [472, 459] on icon at bounding box center [498, 462] width 219 height 157
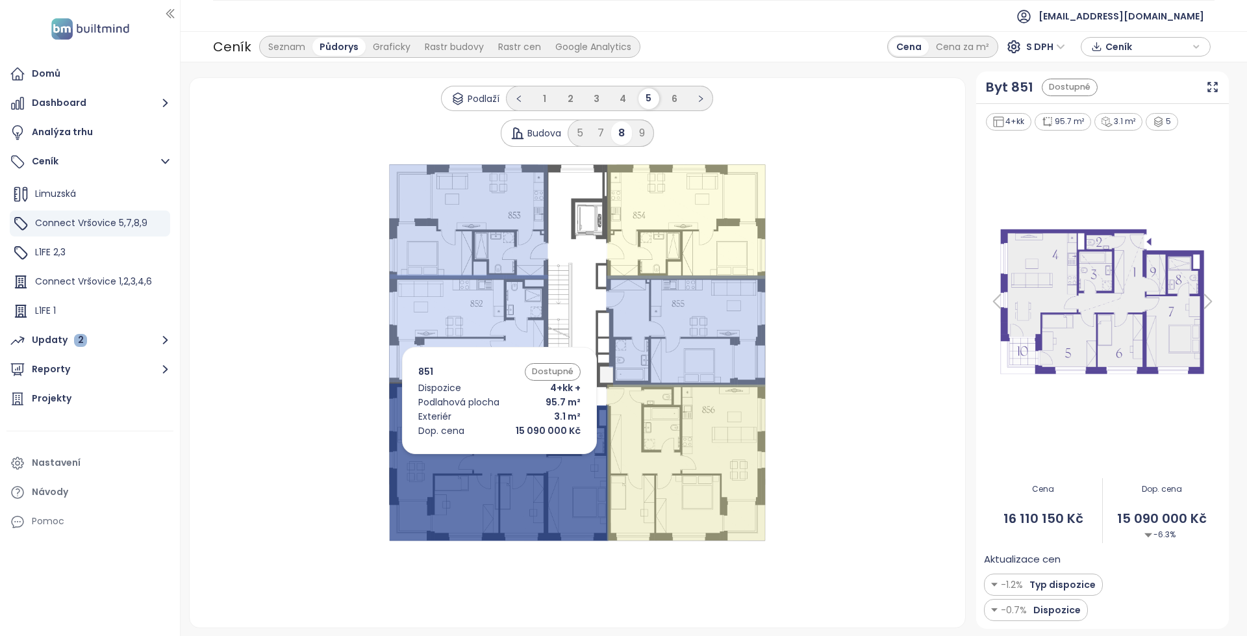
click at [670, 464] on icon at bounding box center [686, 463] width 159 height 156
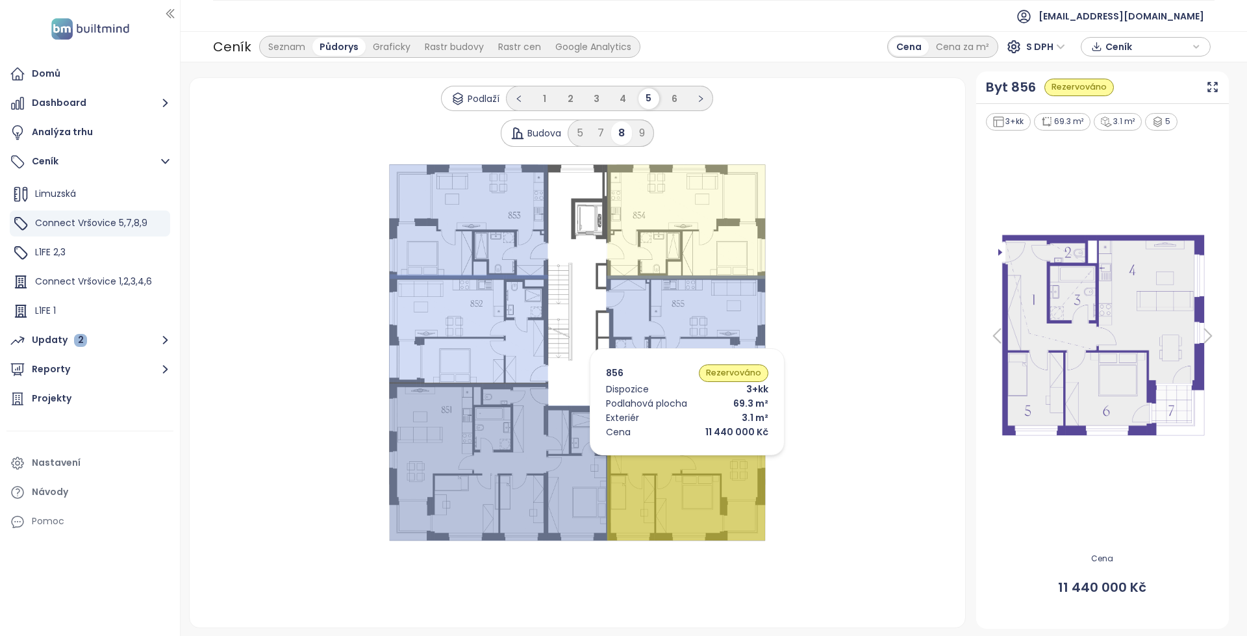
click at [668, 289] on icon at bounding box center [685, 331] width 159 height 111
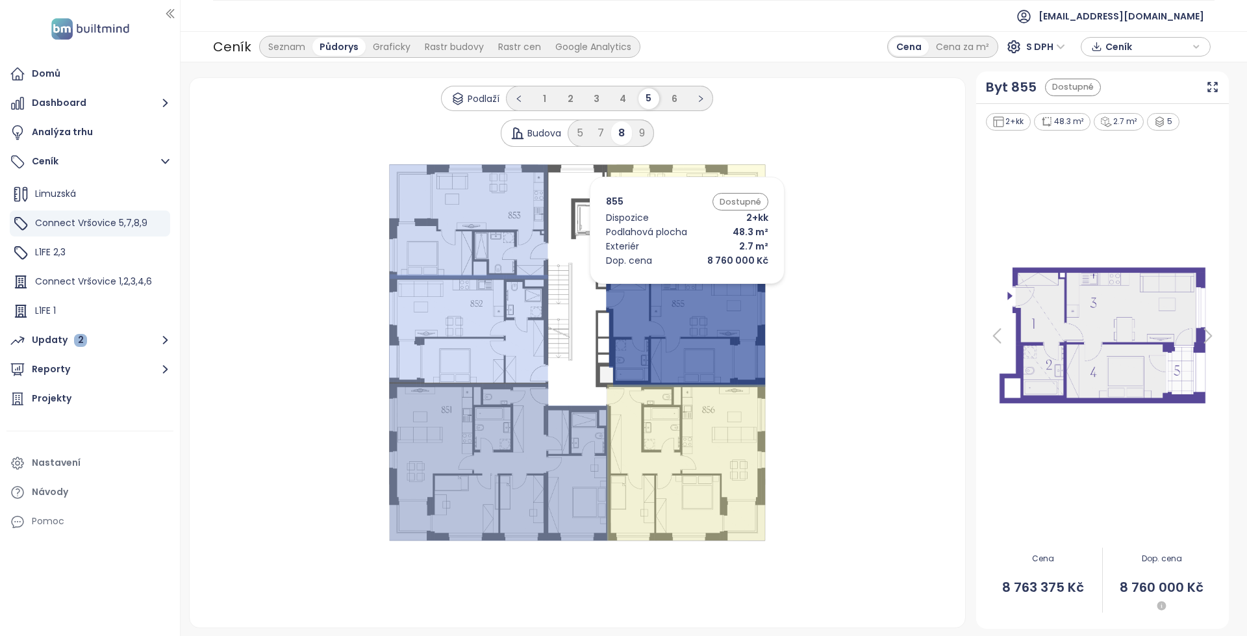
click at [654, 242] on icon at bounding box center [686, 221] width 158 height 114
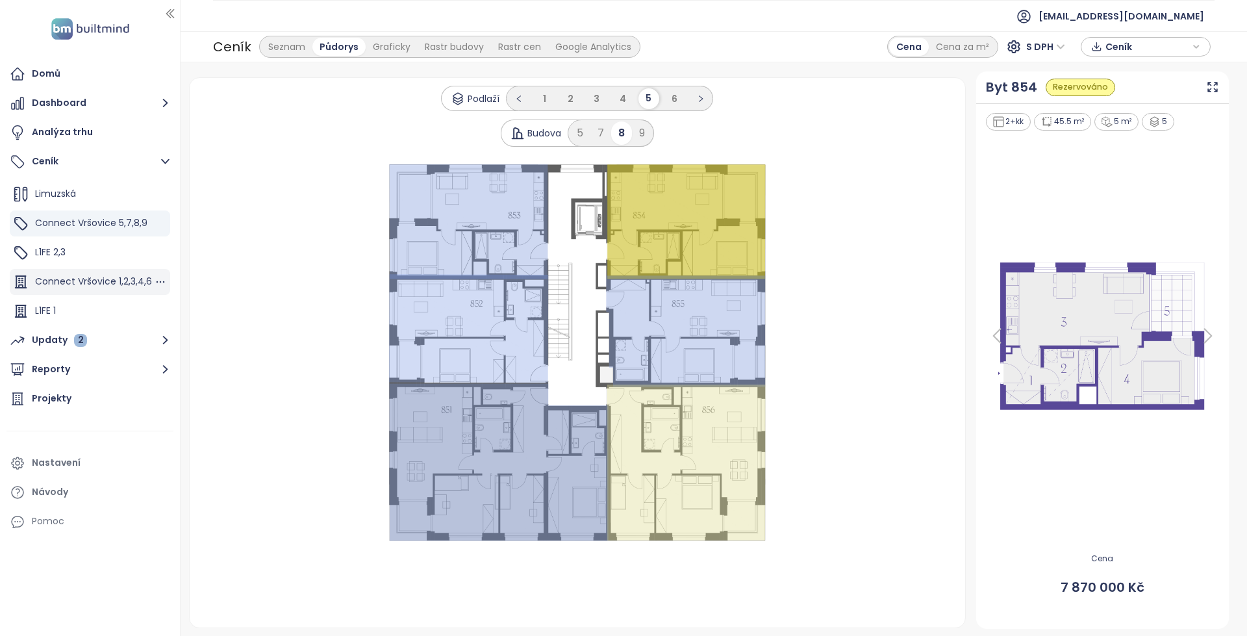
click at [77, 284] on span "Connect Vršovice 1,2,3,4,6" at bounding box center [93, 281] width 117 height 13
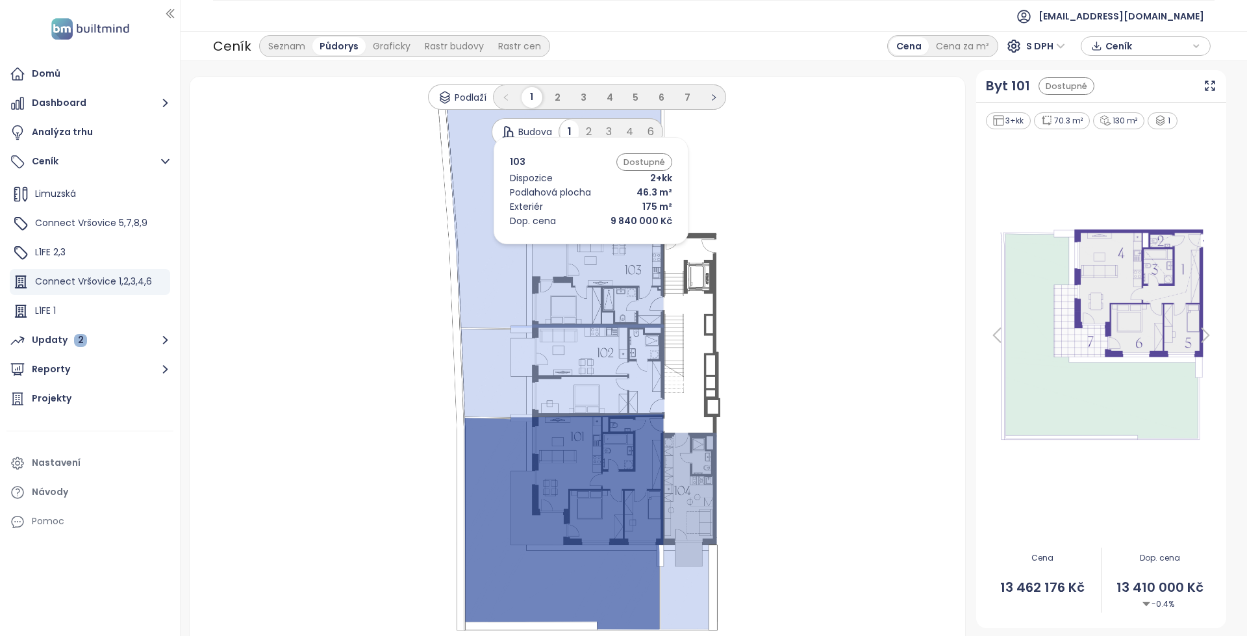
click at [568, 247] on icon at bounding box center [554, 214] width 217 height 227
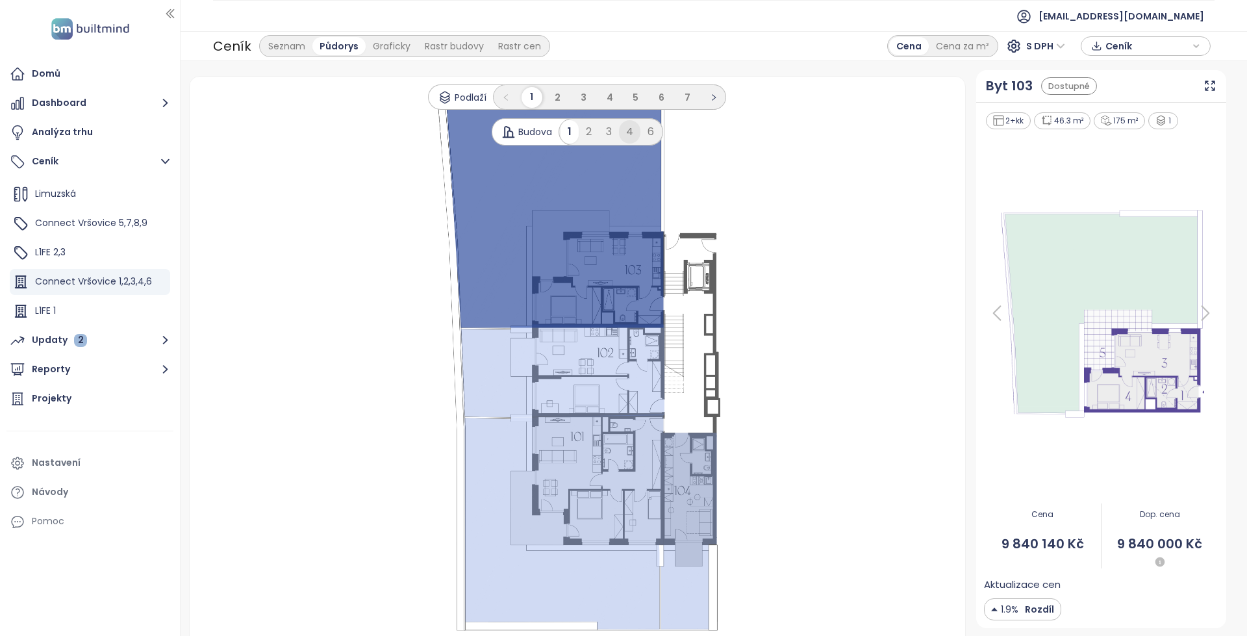
click at [626, 125] on div "4" at bounding box center [629, 131] width 21 height 23
